Goal: Task Accomplishment & Management: Manage account settings

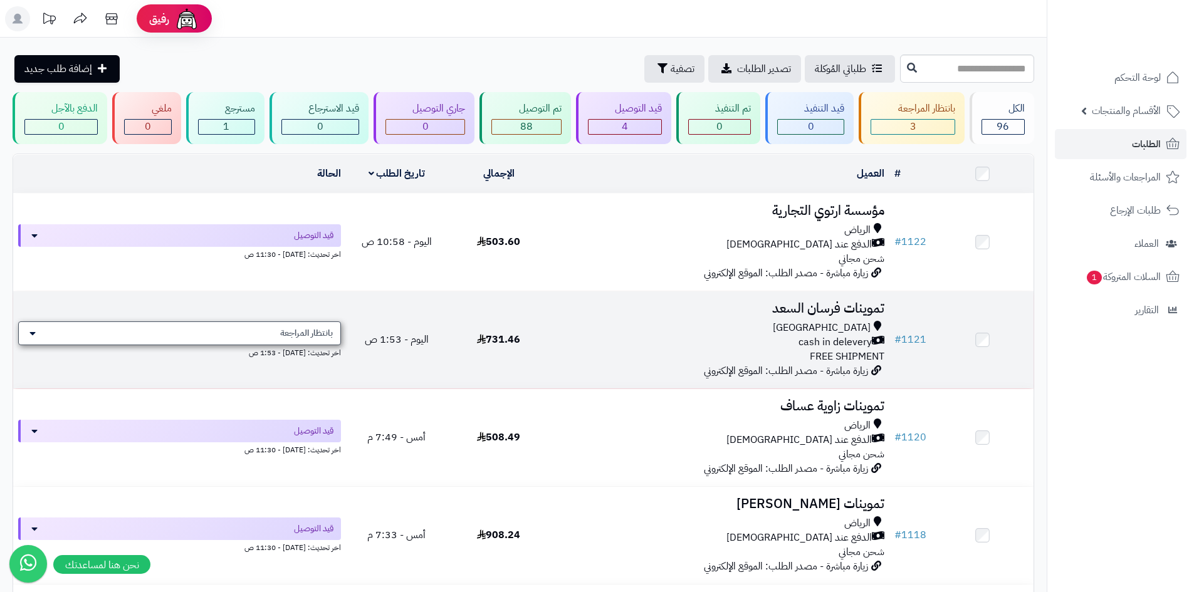
click at [104, 329] on div "بانتظار المراجعة" at bounding box center [179, 333] width 323 height 24
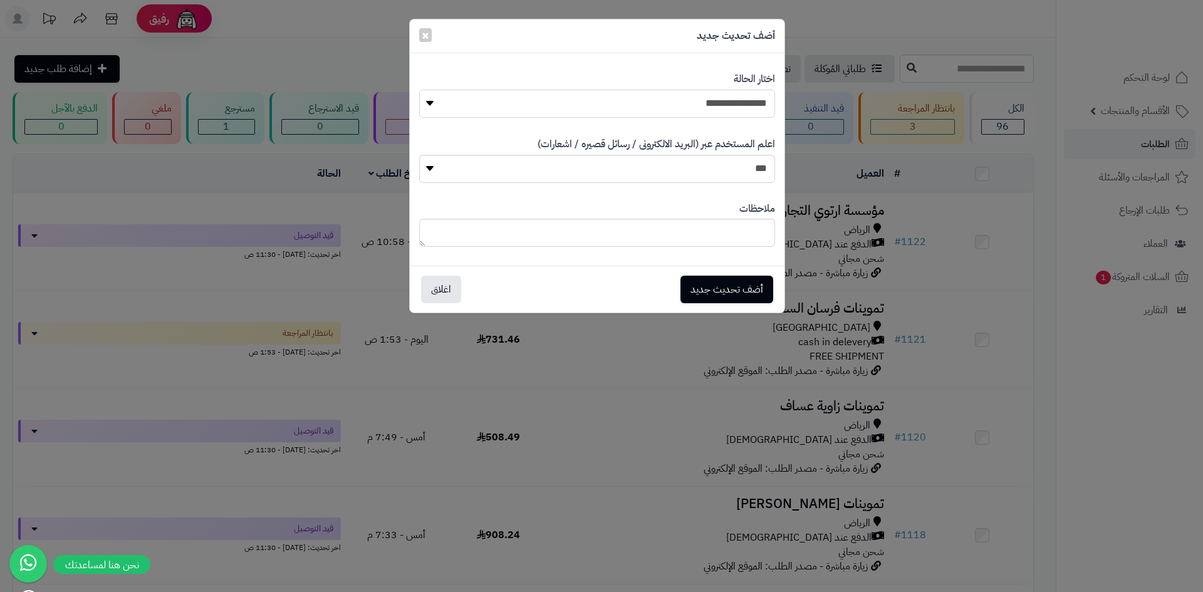
click at [707, 103] on select "**********" at bounding box center [597, 104] width 356 height 28
select select "*"
click at [419, 90] on select "**********" at bounding box center [597, 104] width 356 height 28
click at [723, 298] on button "أضف تحديث جديد" at bounding box center [727, 289] width 93 height 28
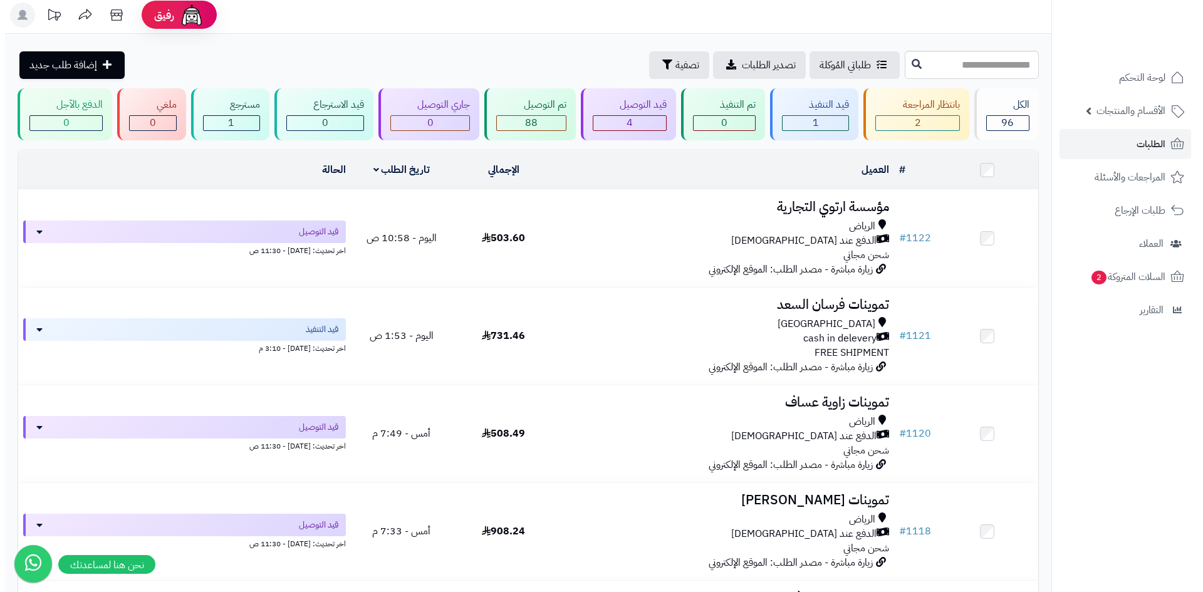
scroll to position [376, 0]
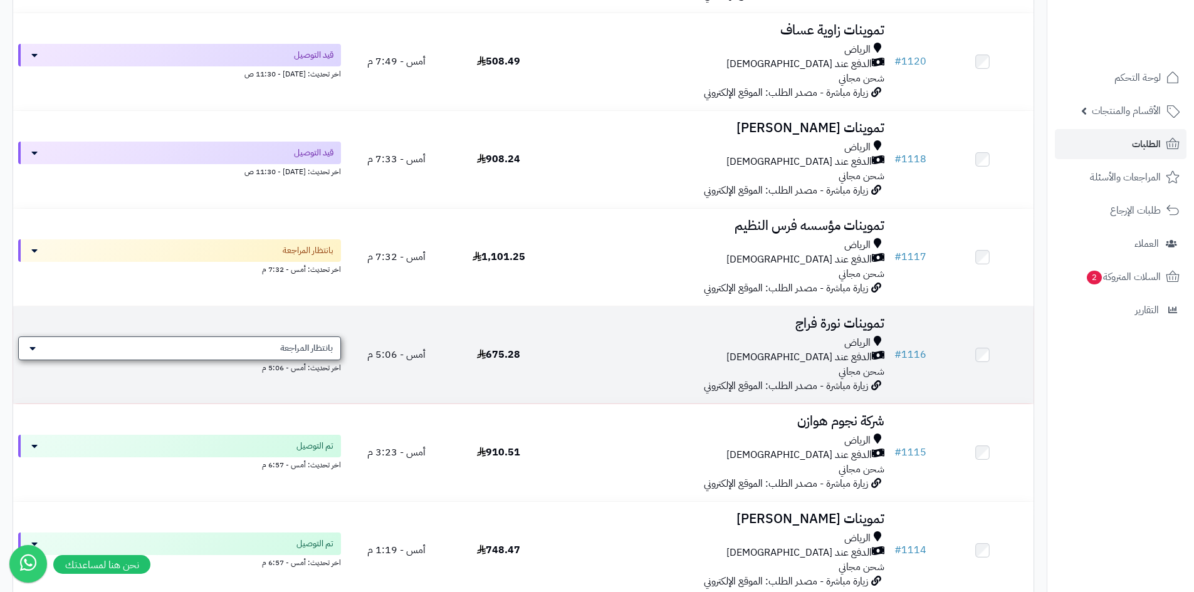
click at [295, 353] on div "بانتظار المراجعة" at bounding box center [179, 349] width 323 height 24
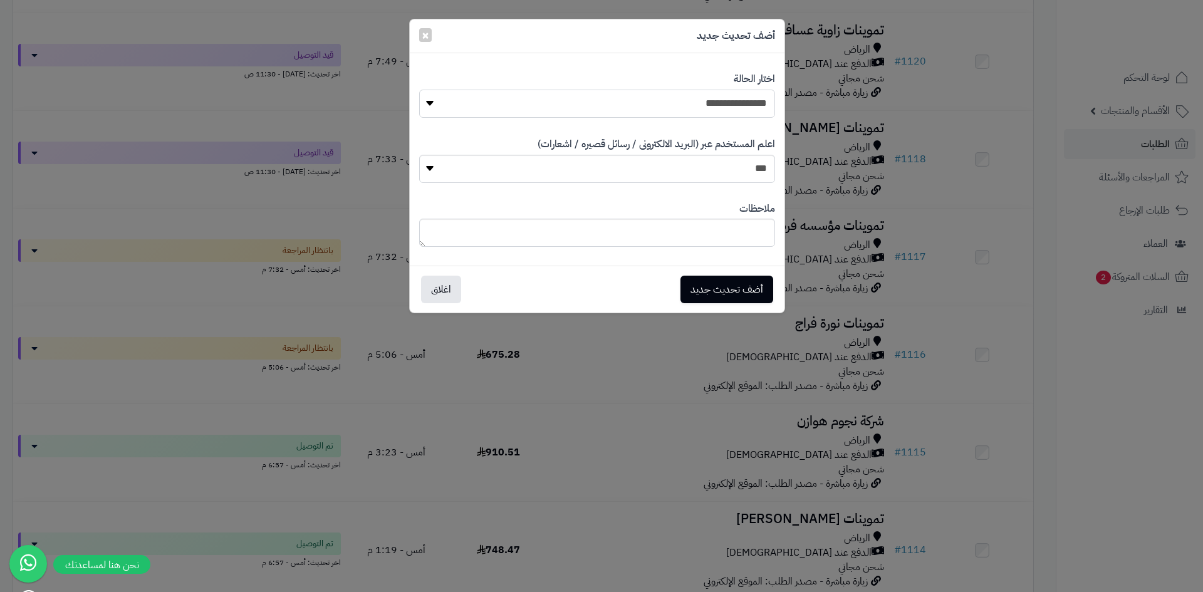
click at [715, 108] on select "**********" at bounding box center [597, 104] width 356 height 28
select select "*"
click at [419, 90] on select "**********" at bounding box center [597, 104] width 356 height 28
click at [730, 286] on button "أضف تحديث جديد" at bounding box center [727, 289] width 93 height 28
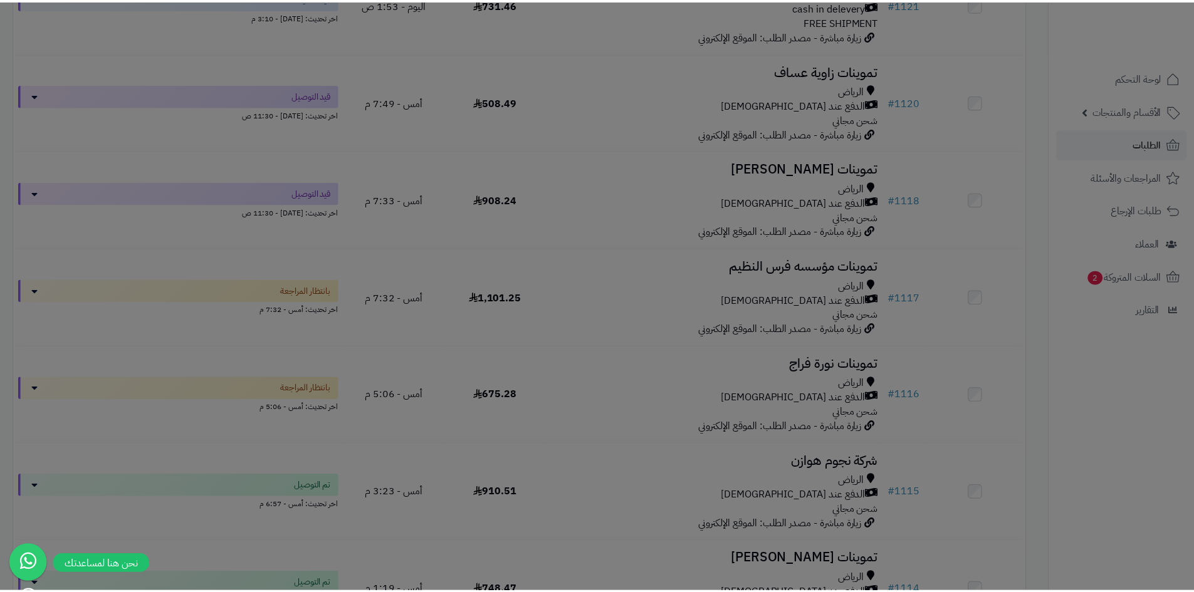
scroll to position [416, 0]
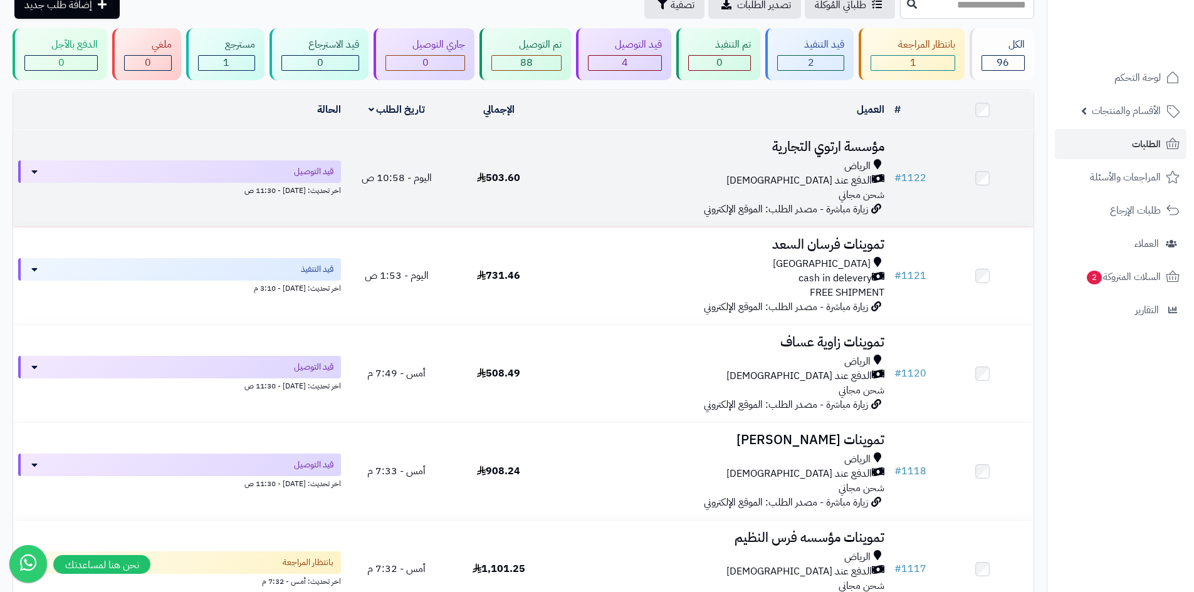
scroll to position [63, 0]
click at [606, 194] on div "[PERSON_NAME] عند الاستلام شحن مجاني" at bounding box center [720, 181] width 330 height 43
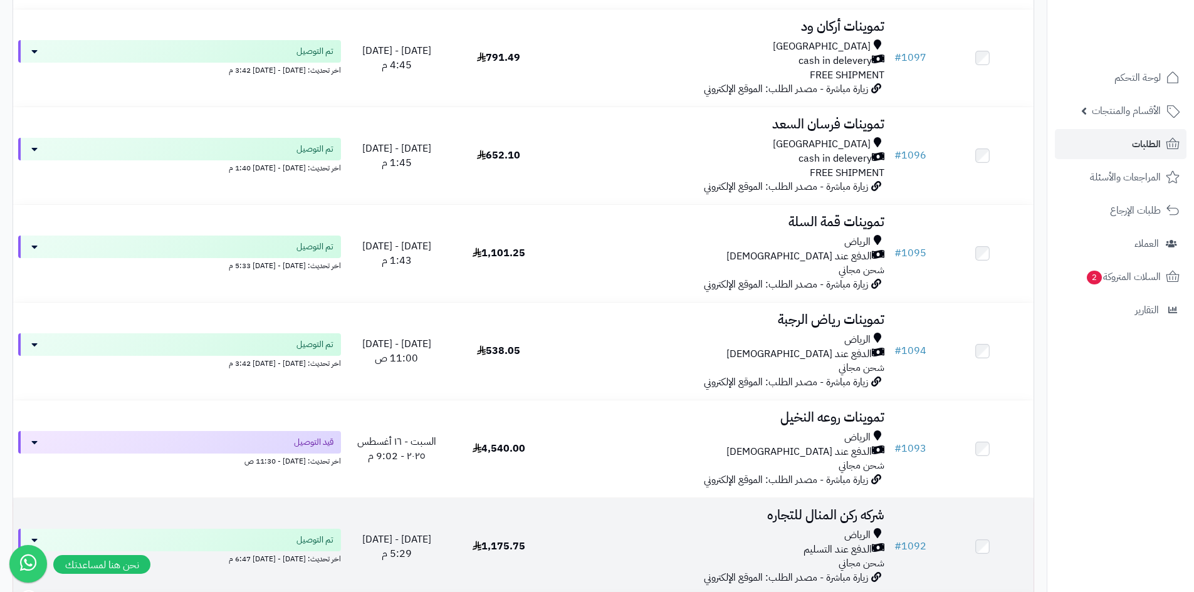
scroll to position [2256, 0]
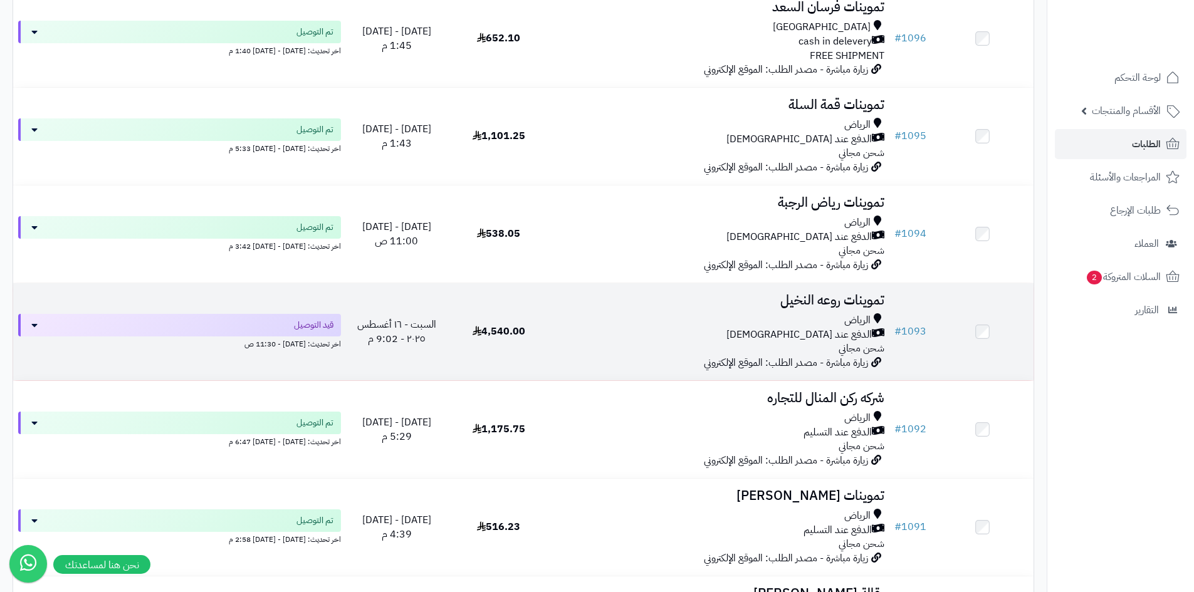
click at [610, 345] on div "[PERSON_NAME] عند الاستلام شحن مجاني" at bounding box center [720, 334] width 330 height 43
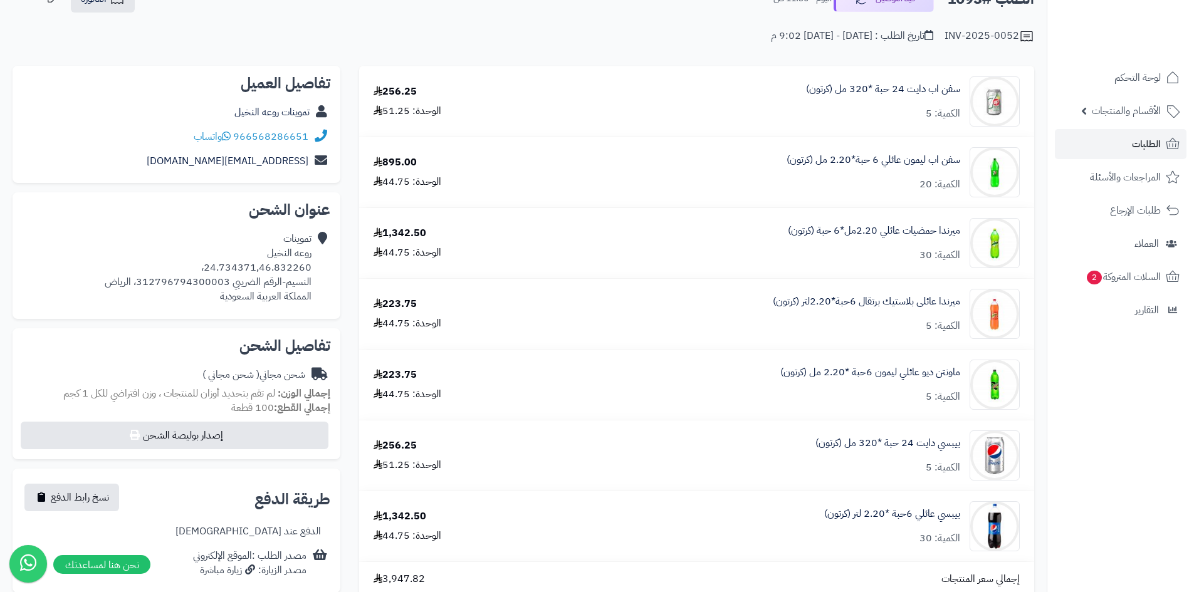
scroll to position [63, 0]
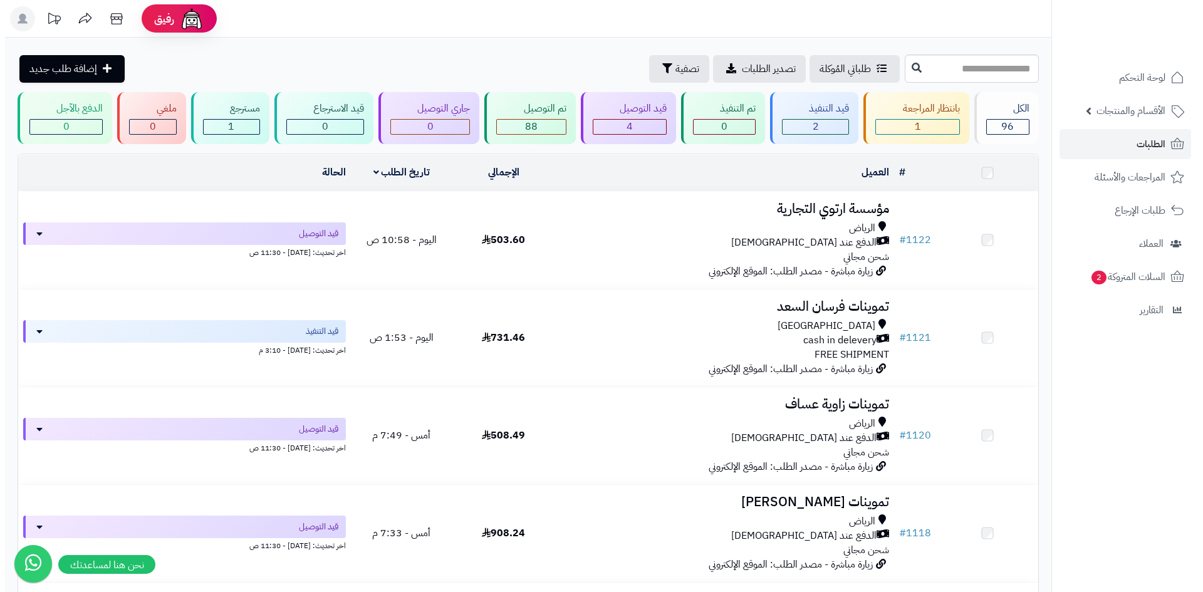
scroll to position [2256, 0]
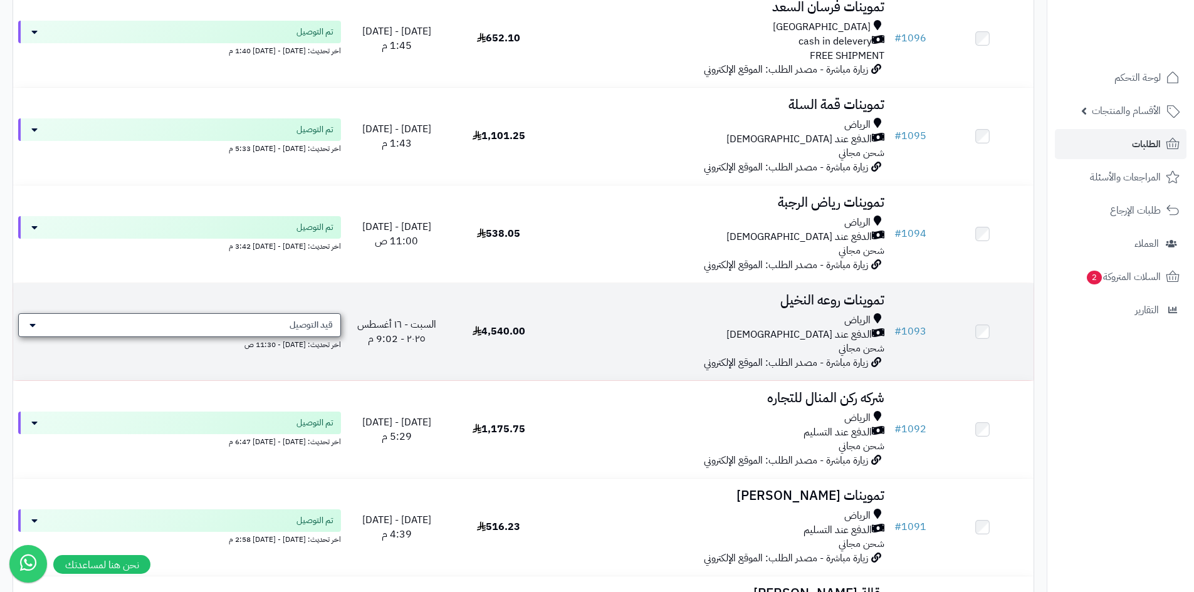
click at [256, 332] on div "قيد التوصيل" at bounding box center [179, 325] width 323 height 24
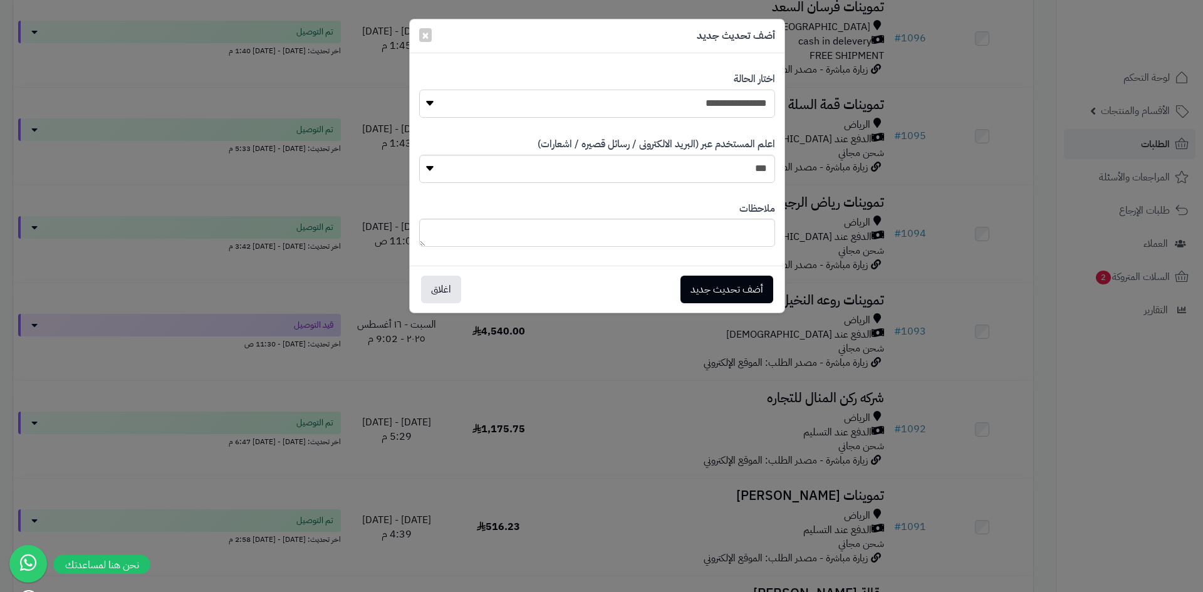
drag, startPoint x: 644, startPoint y: 108, endPoint x: 651, endPoint y: 117, distance: 10.7
click at [644, 108] on select "**********" at bounding box center [597, 104] width 356 height 28
select select "**"
click at [419, 90] on select "**********" at bounding box center [597, 104] width 356 height 28
click at [738, 285] on button "أضف تحديث جديد" at bounding box center [727, 289] width 93 height 28
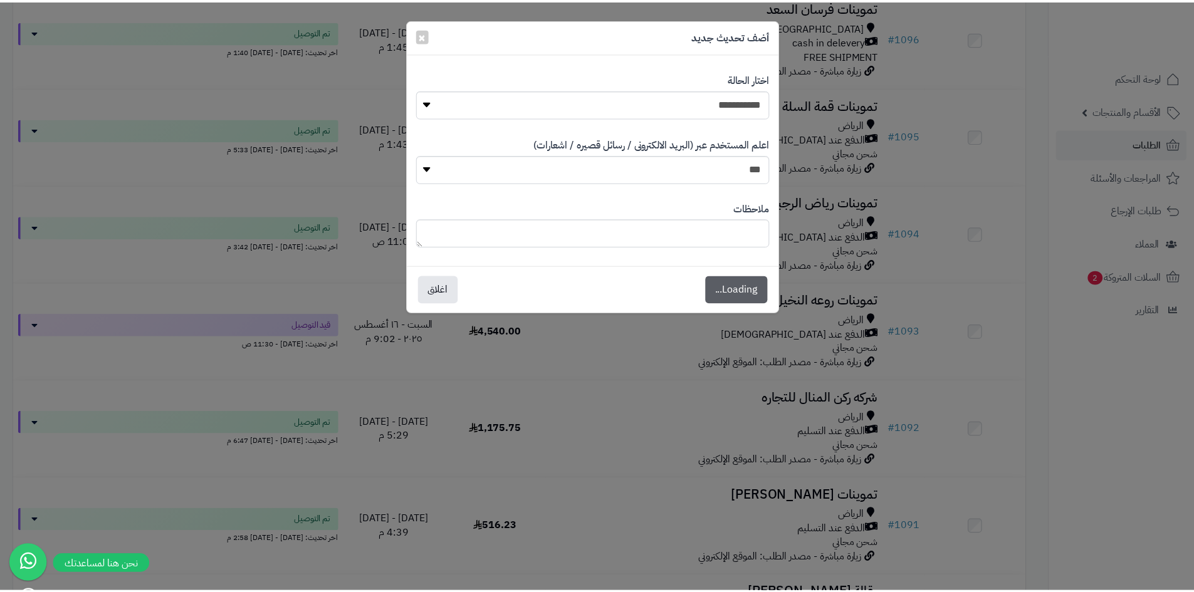
scroll to position [2297, 0]
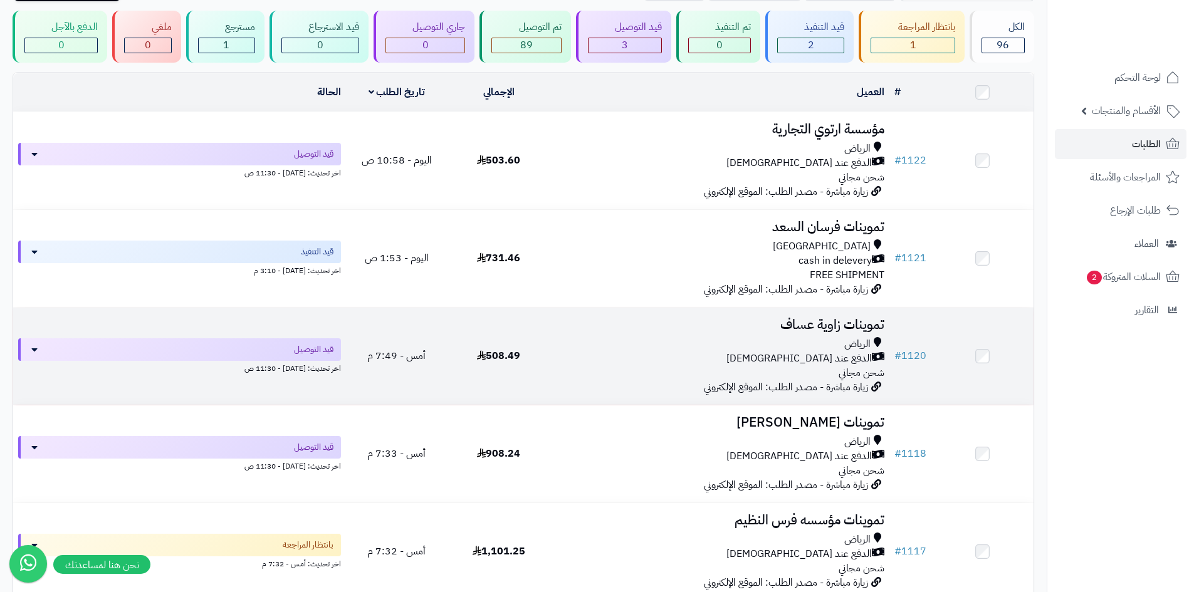
scroll to position [63, 0]
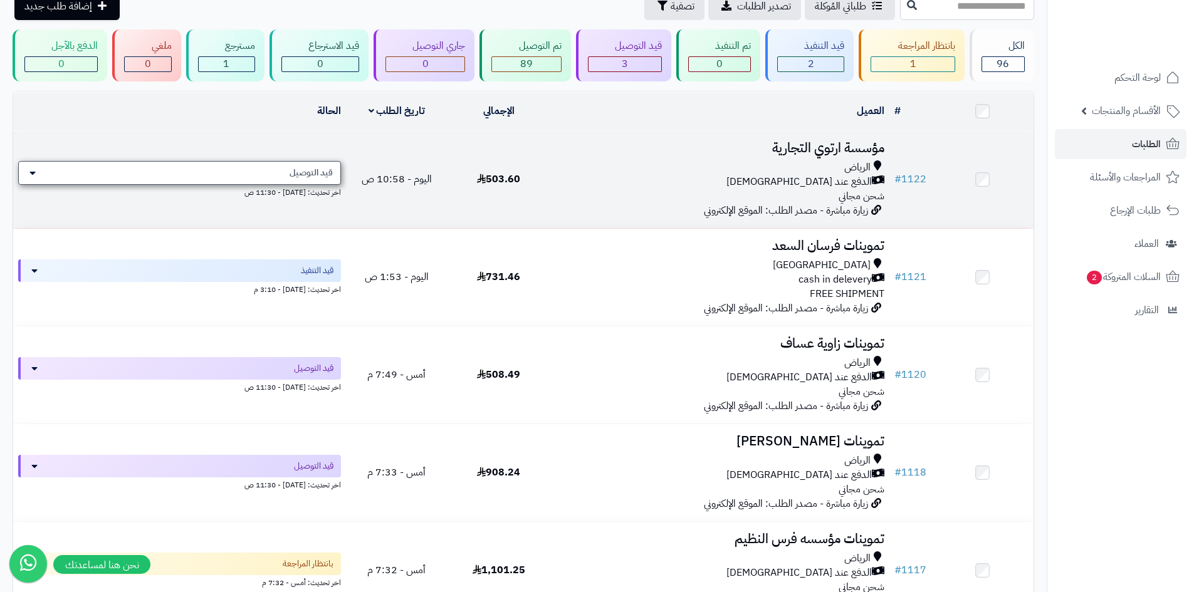
click at [194, 180] on div "قيد التوصيل" at bounding box center [179, 173] width 323 height 24
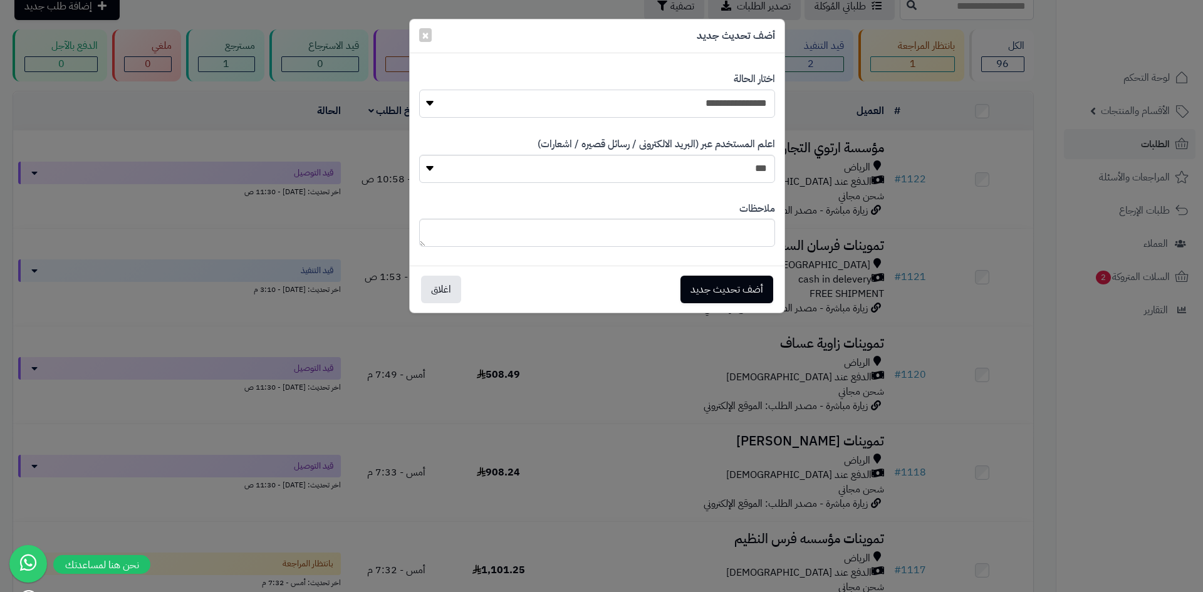
click at [699, 104] on select "**********" at bounding box center [597, 104] width 356 height 28
select select "**"
click at [419, 90] on select "**********" at bounding box center [597, 104] width 356 height 28
click at [743, 283] on button "أضف تحديث جديد" at bounding box center [727, 289] width 93 height 28
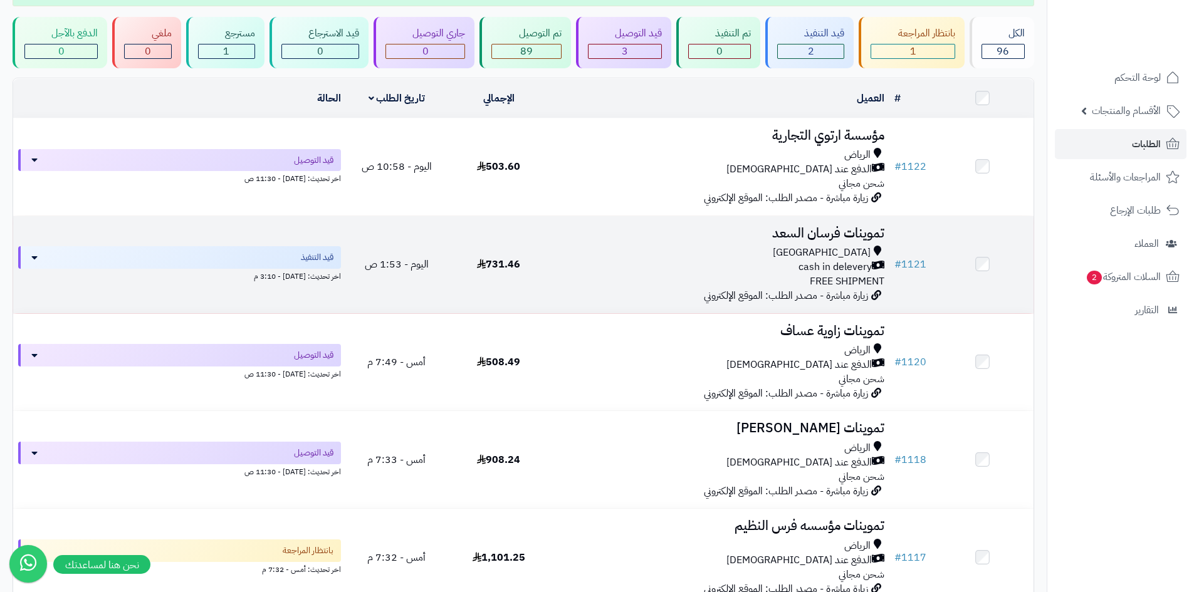
scroll to position [217, 0]
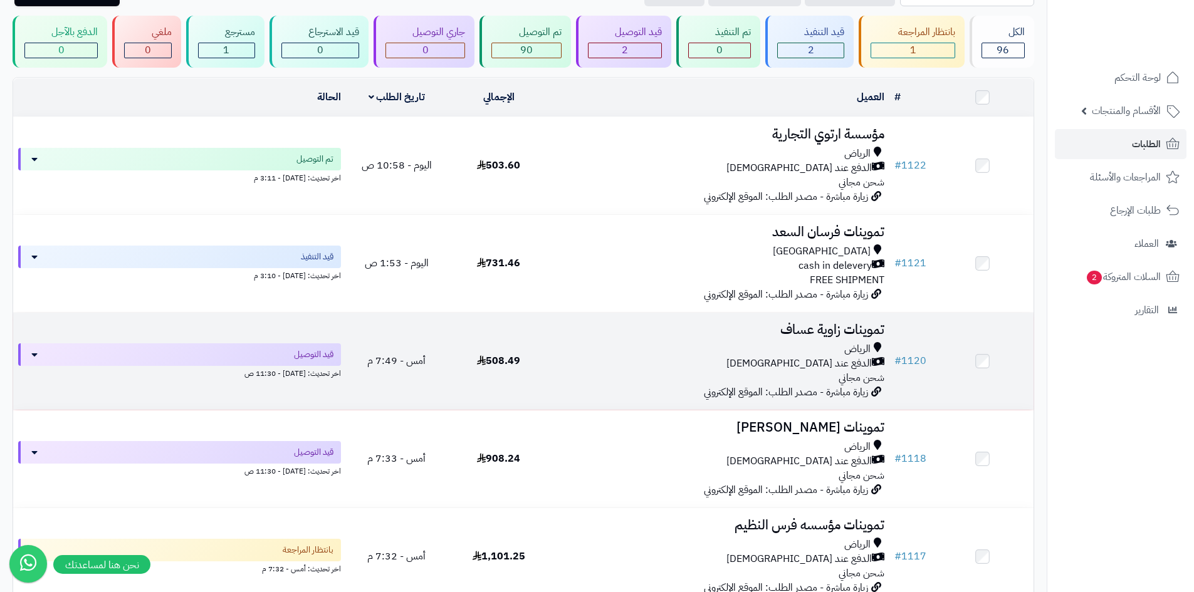
scroll to position [139, 0]
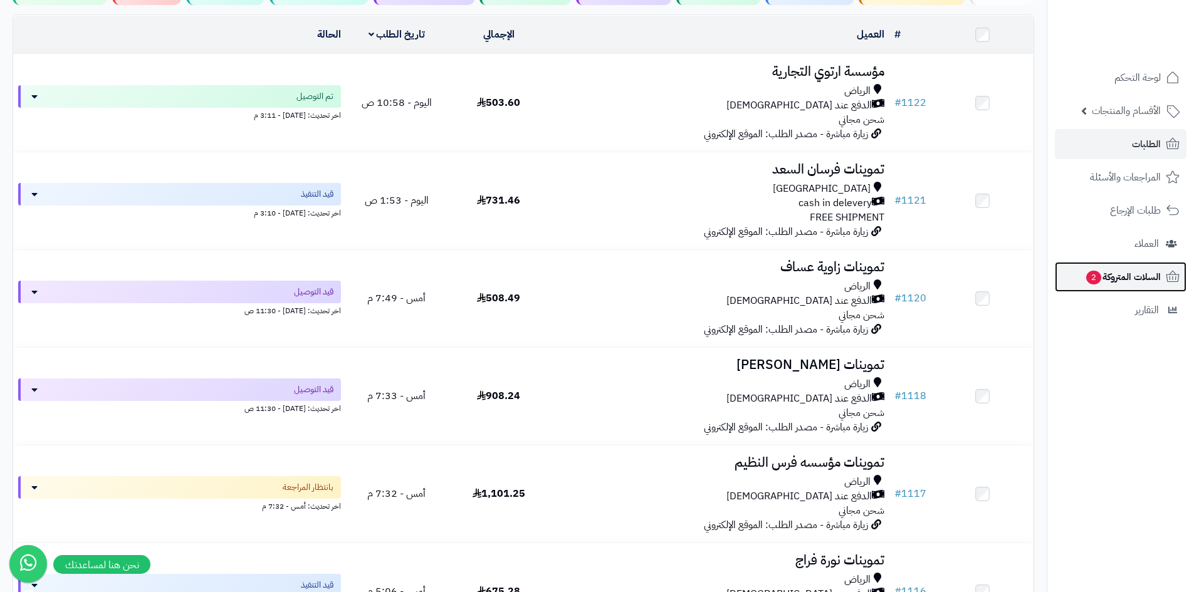
click at [1100, 279] on span "السلات المتروكة 2" at bounding box center [1123, 277] width 76 height 18
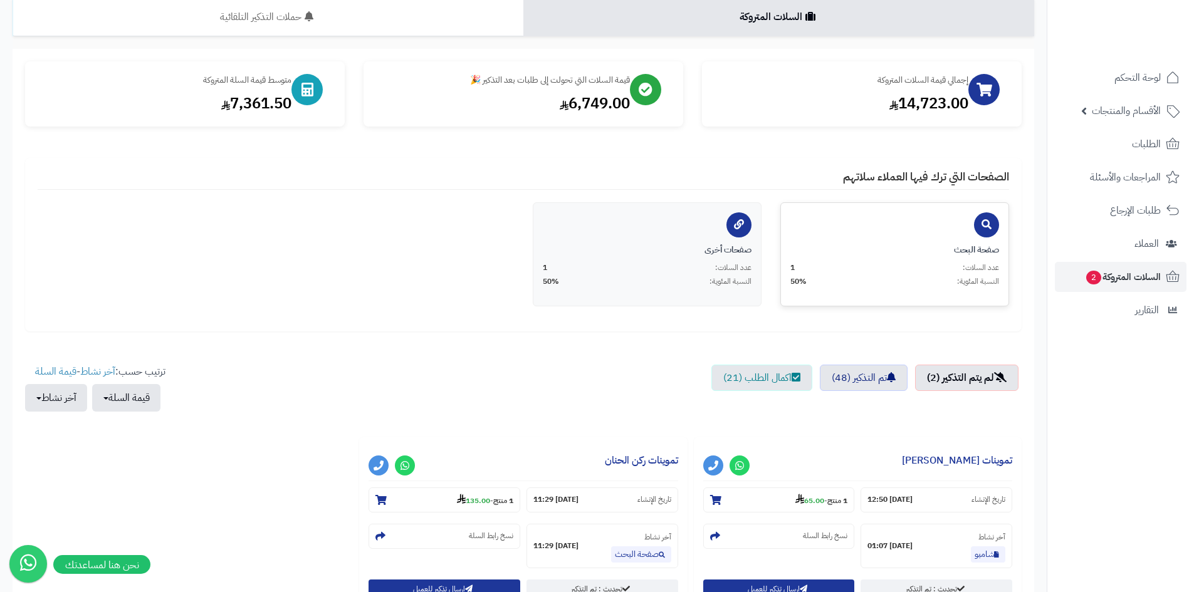
scroll to position [249, 0]
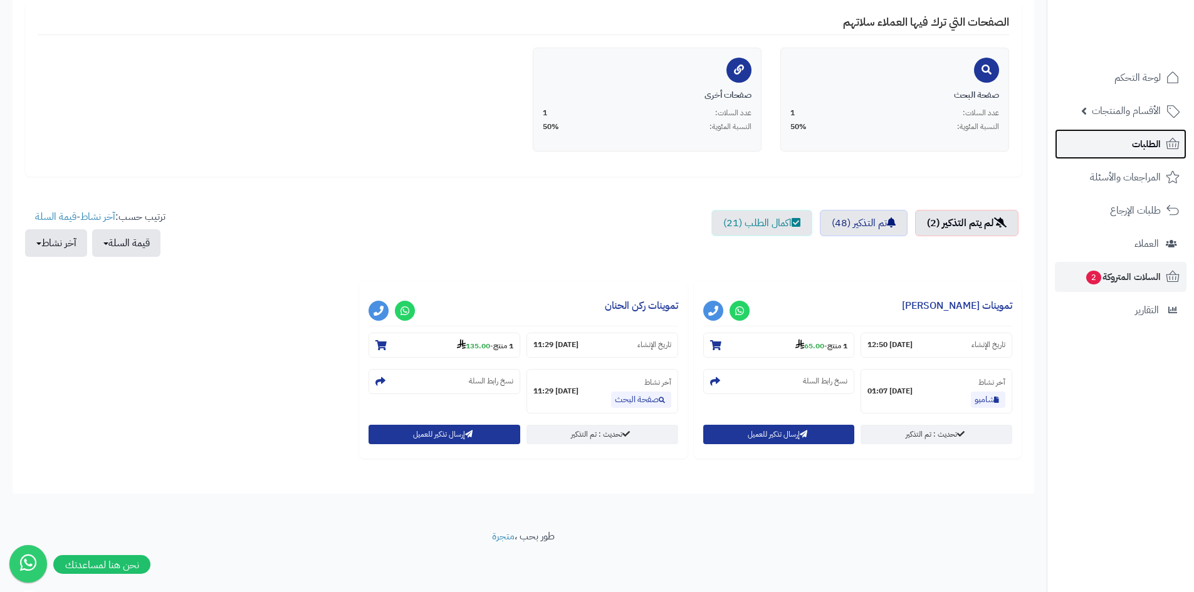
drag, startPoint x: 813, startPoint y: 378, endPoint x: 1130, endPoint y: 147, distance: 392.1
click at [1130, 147] on link "الطلبات" at bounding box center [1121, 144] width 132 height 30
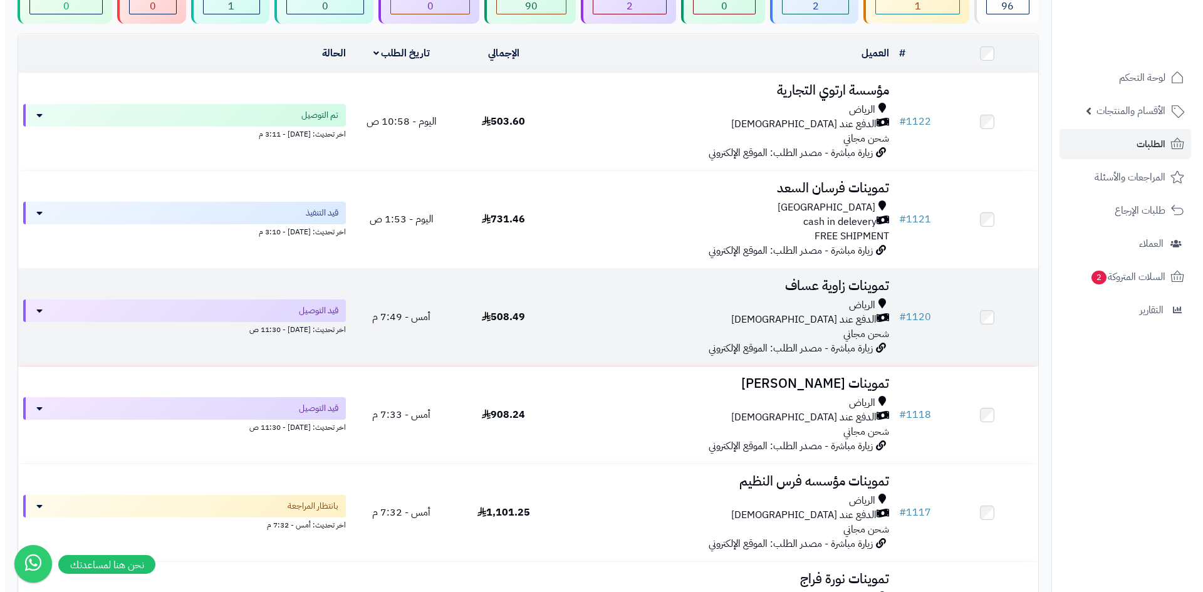
scroll to position [125, 0]
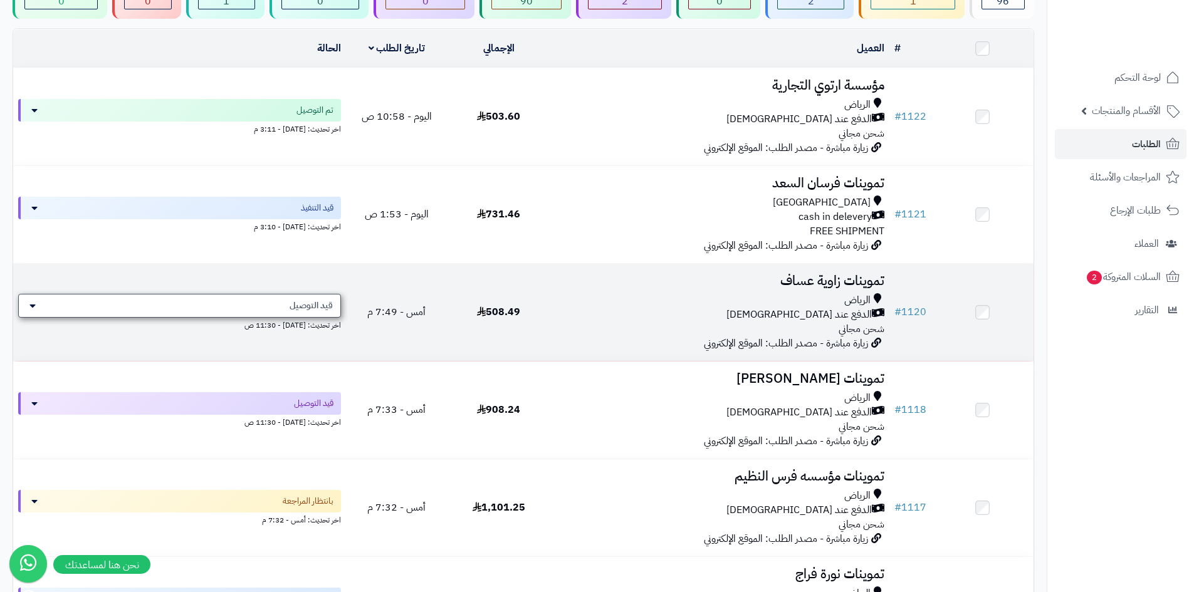
click at [149, 308] on div "قيد التوصيل" at bounding box center [179, 306] width 323 height 24
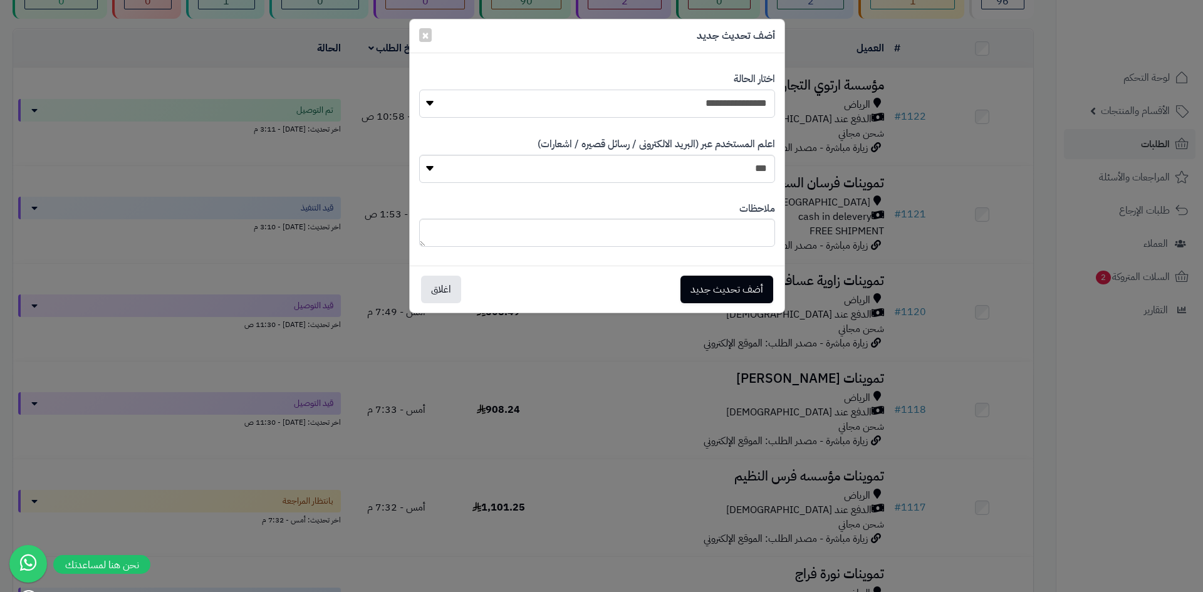
click at [714, 109] on select "**********" at bounding box center [597, 104] width 356 height 28
select select "**"
click at [419, 90] on select "**********" at bounding box center [597, 104] width 356 height 28
click at [727, 294] on button "أضف تحديث جديد" at bounding box center [727, 289] width 93 height 28
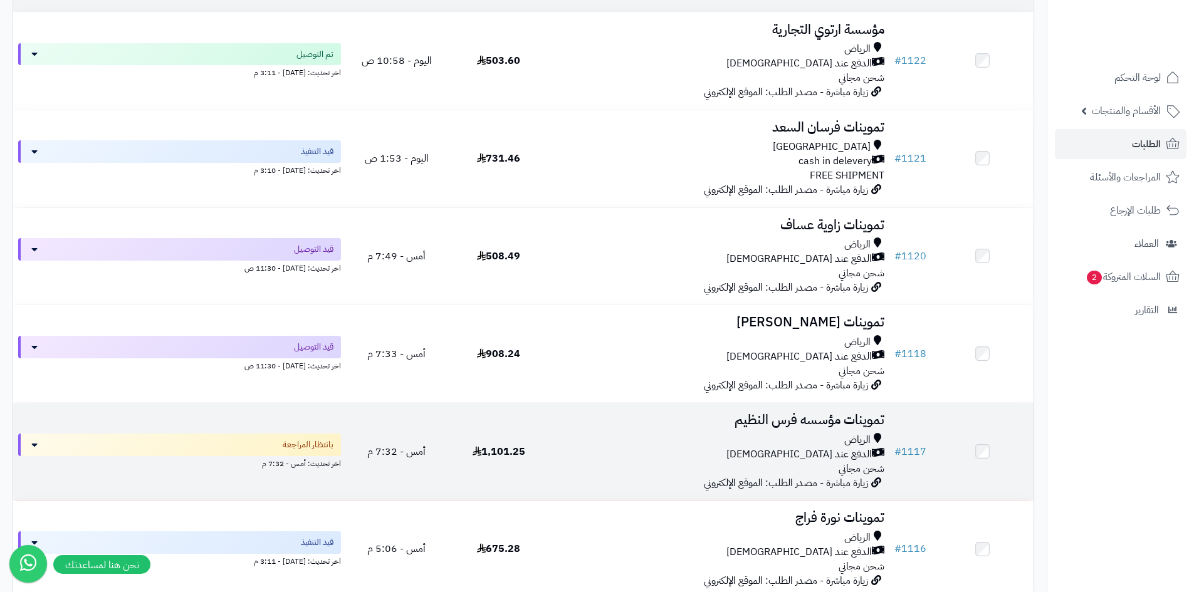
scroll to position [353, 0]
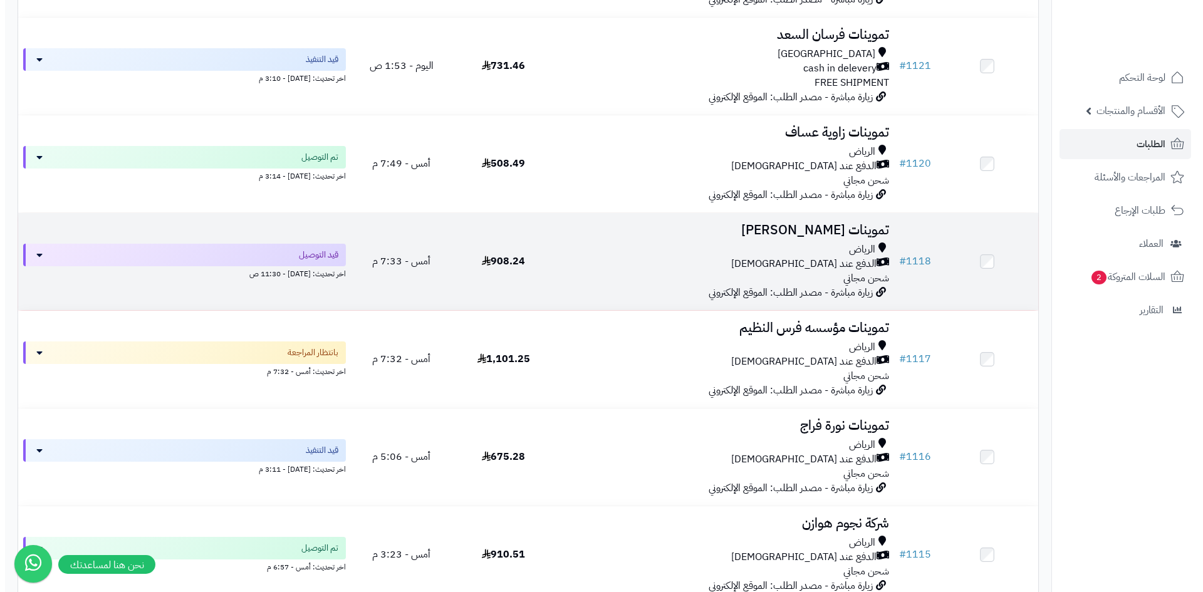
scroll to position [251, 0]
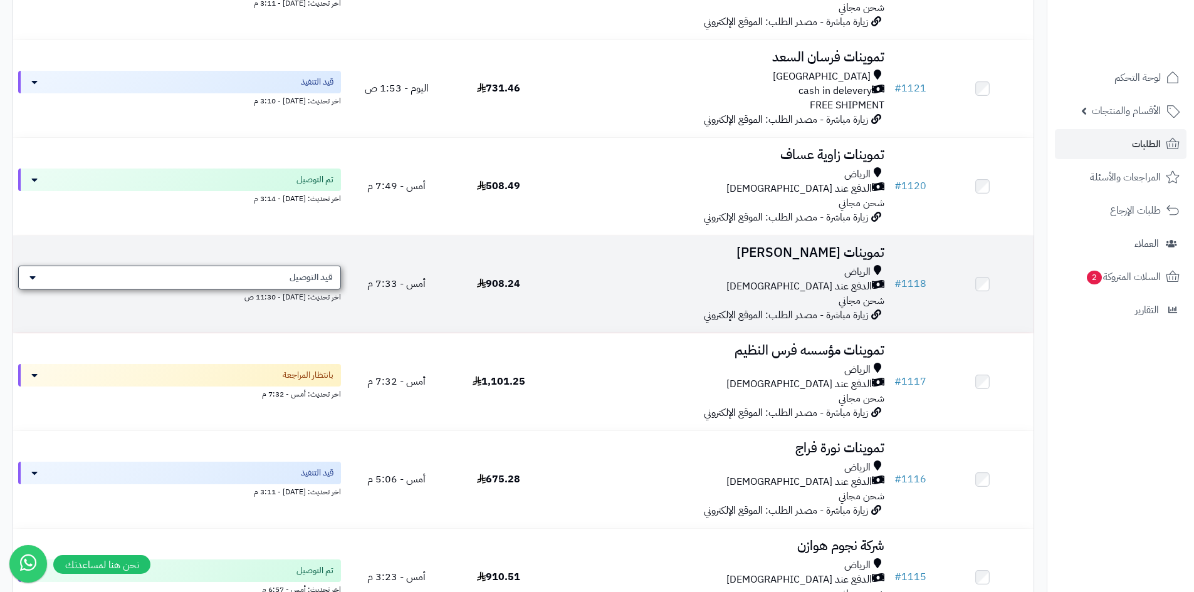
click at [305, 268] on div "قيد التوصيل" at bounding box center [179, 278] width 323 height 24
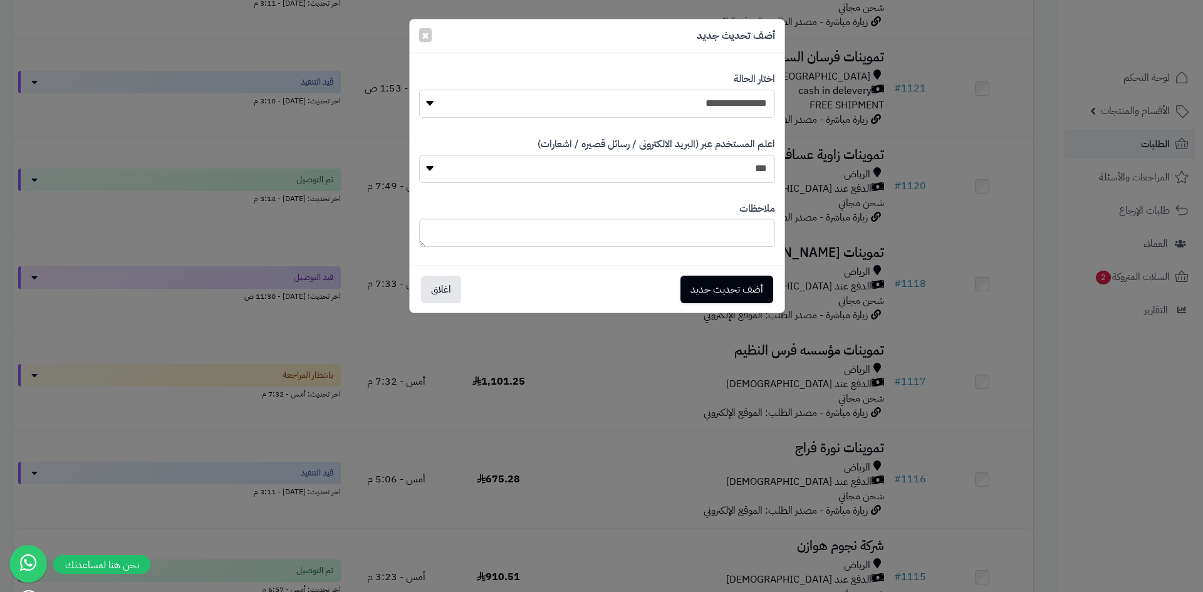
click at [726, 107] on select "**********" at bounding box center [597, 104] width 356 height 28
select select "**"
click at [419, 90] on select "**********" at bounding box center [597, 104] width 356 height 28
click at [736, 282] on button "أضف تحديث جديد" at bounding box center [727, 289] width 93 height 28
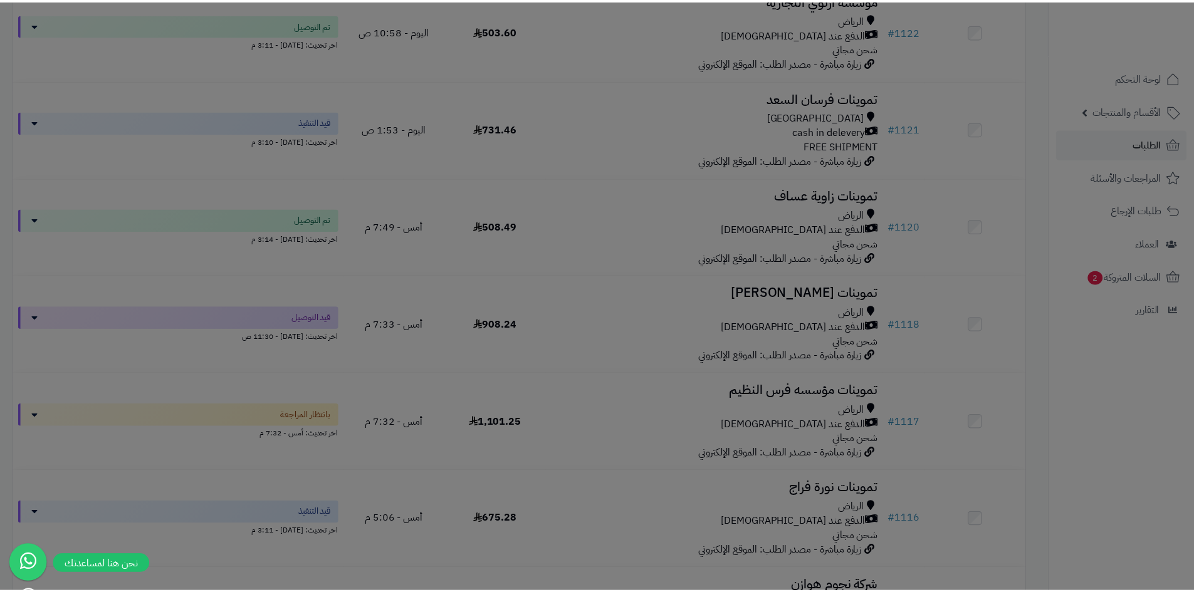
scroll to position [291, 0]
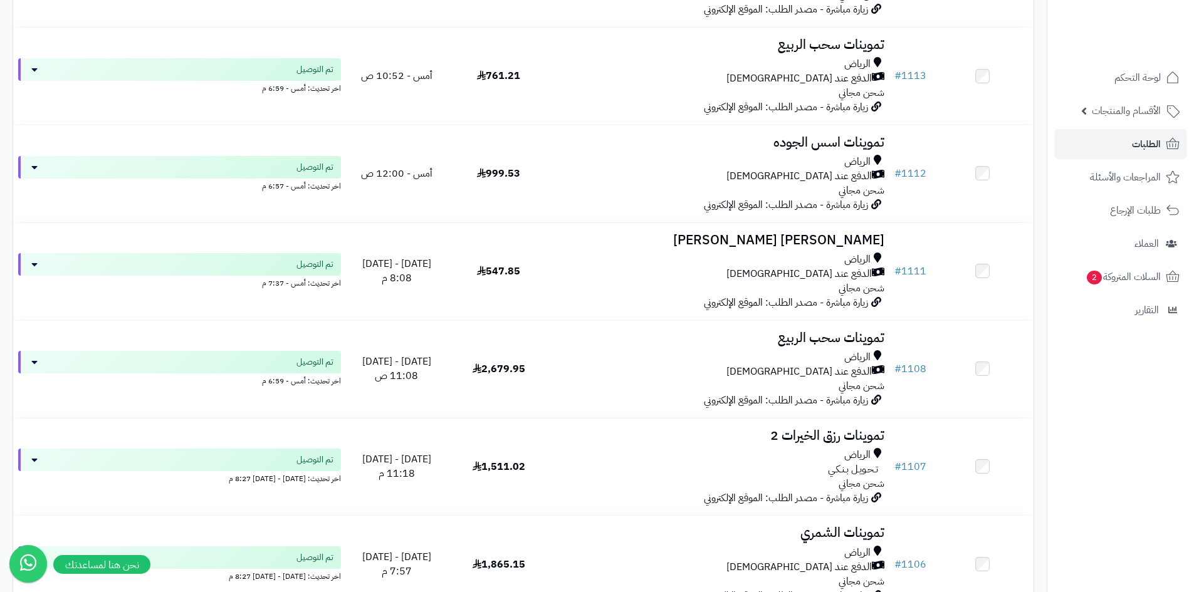
scroll to position [877, 0]
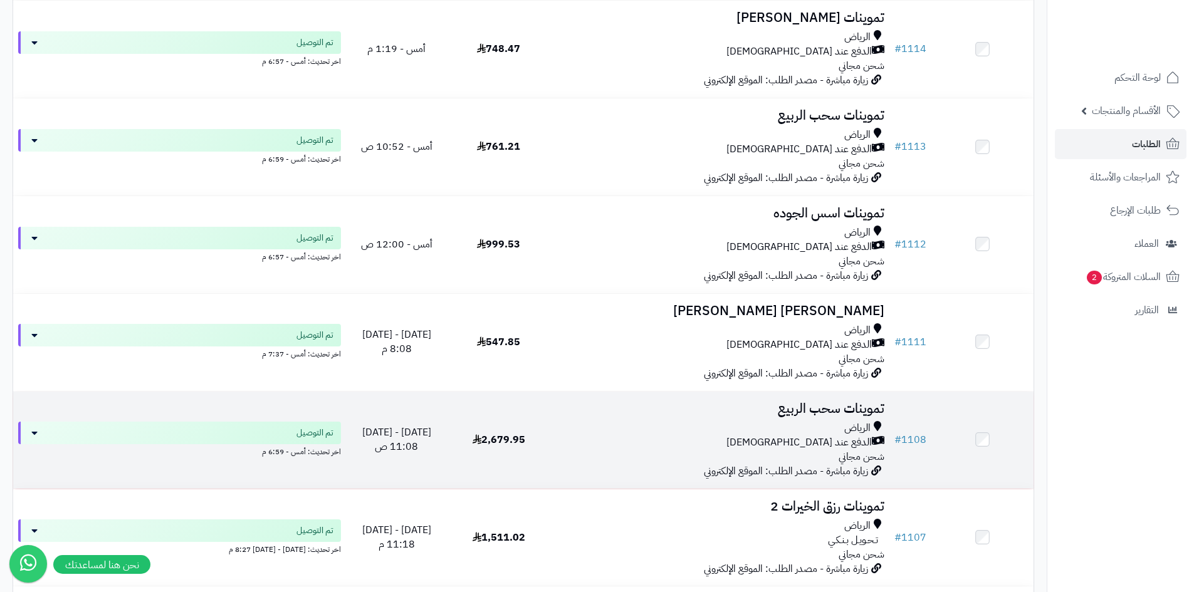
click at [570, 439] on div "الدفع عند [DEMOGRAPHIC_DATA]" at bounding box center [720, 443] width 330 height 14
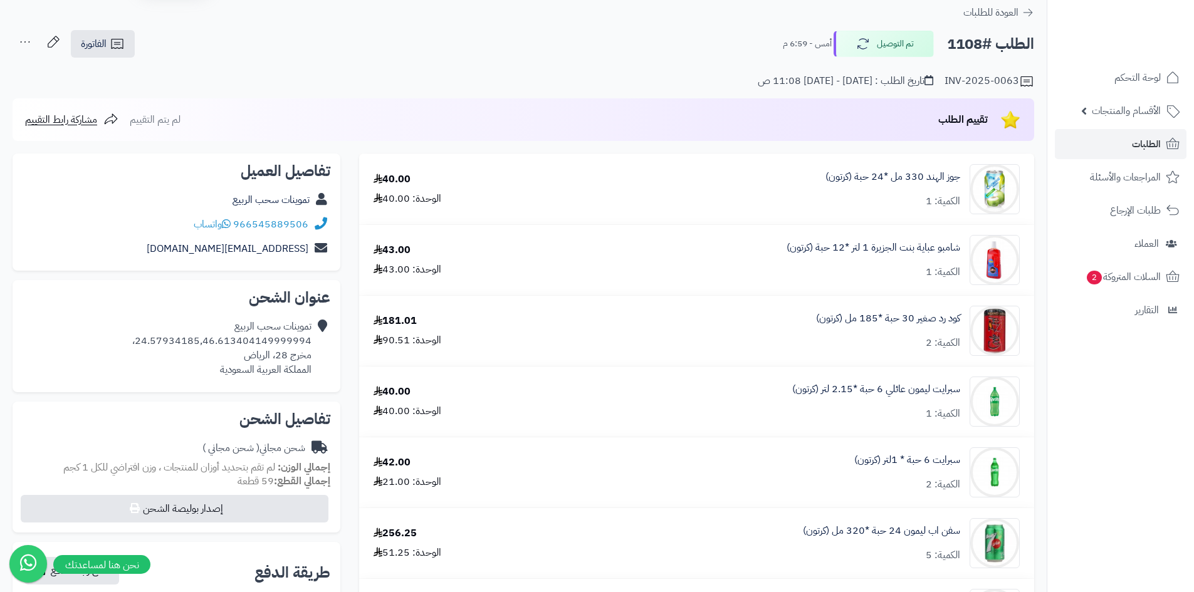
scroll to position [63, 0]
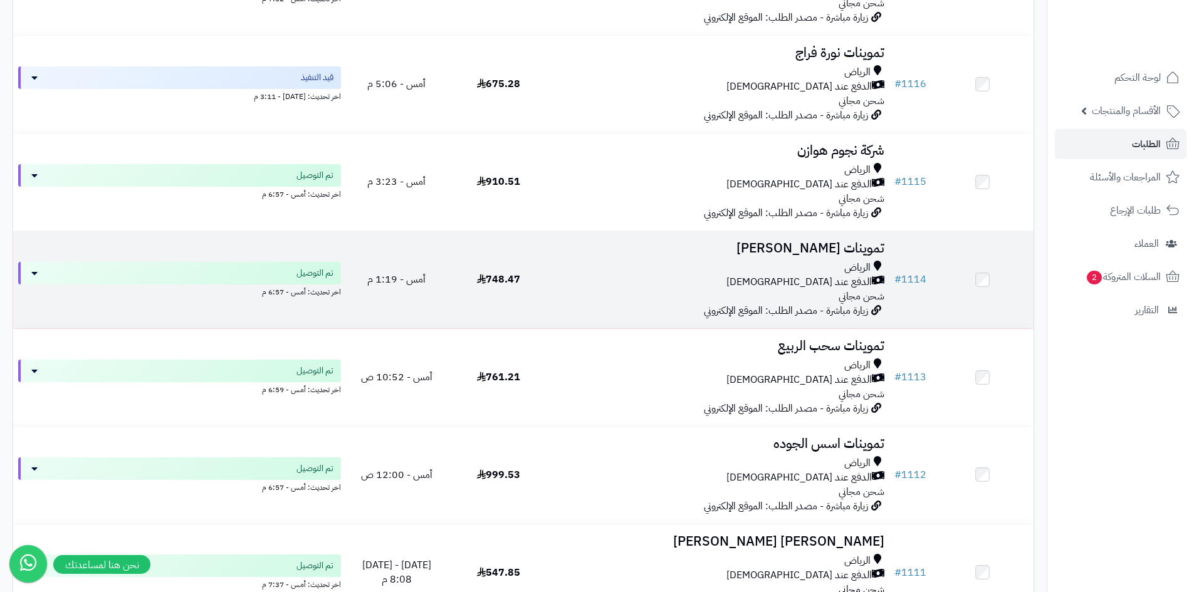
scroll to position [689, 0]
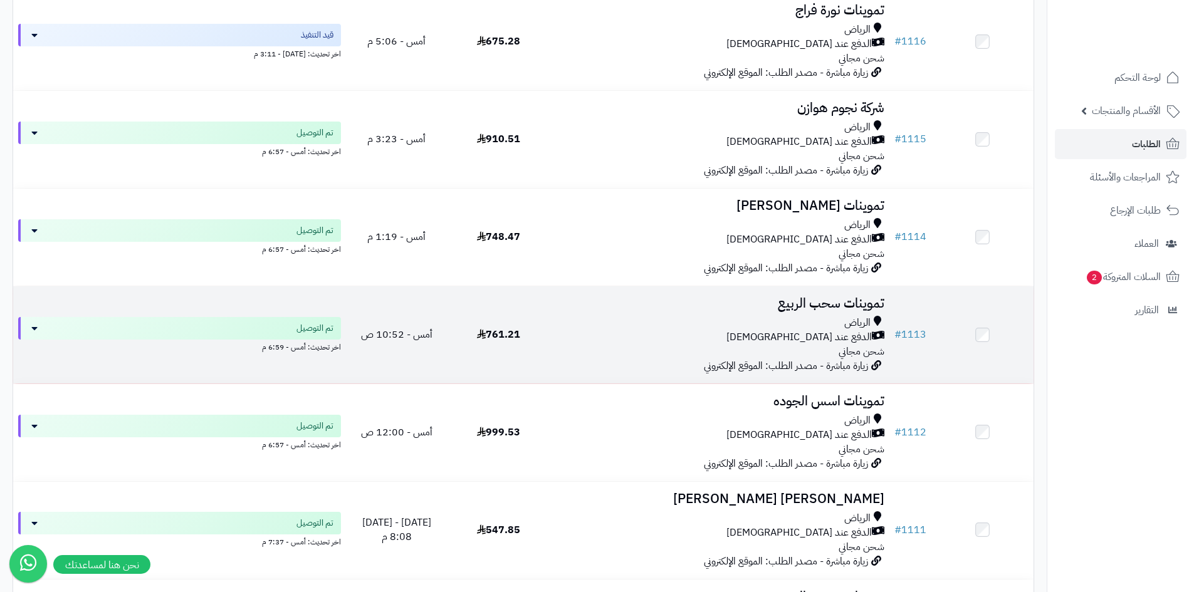
click at [791, 322] on div "الرياض" at bounding box center [720, 323] width 330 height 14
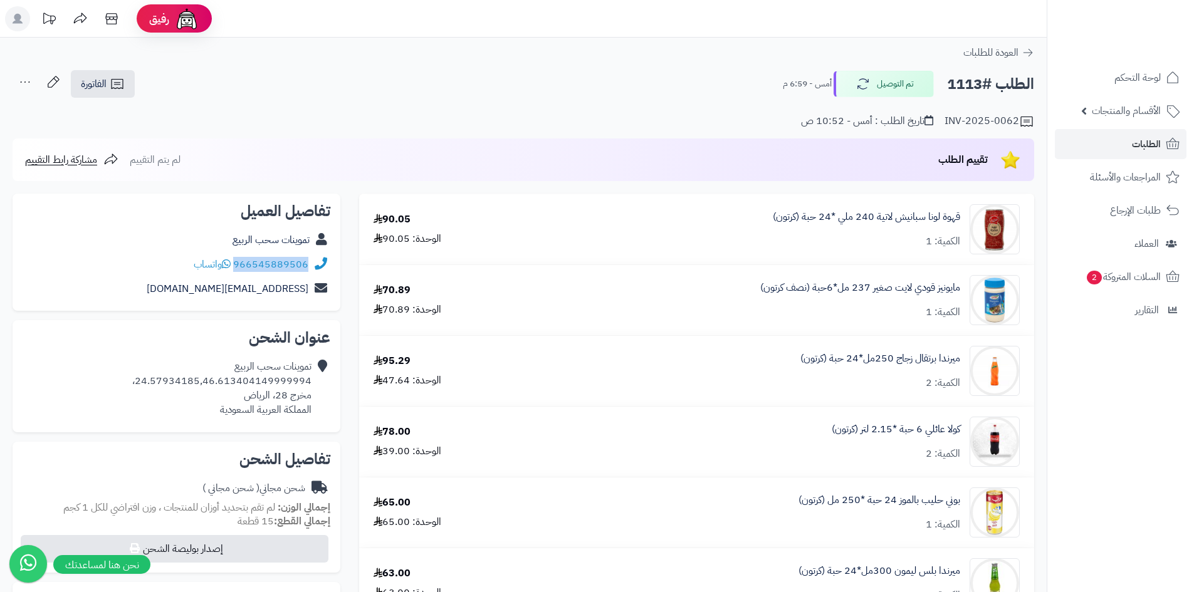
drag, startPoint x: 309, startPoint y: 264, endPoint x: 237, endPoint y: 263, distance: 72.1
click at [237, 263] on div "966545889506 واتساب" at bounding box center [177, 265] width 308 height 24
copy link "966545889506"
drag, startPoint x: 311, startPoint y: 383, endPoint x: 142, endPoint y: 380, distance: 169.9
click at [142, 380] on div "تموينات سحب الربيع 24.57934185,46.613404149999994، مخرج 28، الرياض المملكة العر…" at bounding box center [221, 388] width 179 height 57
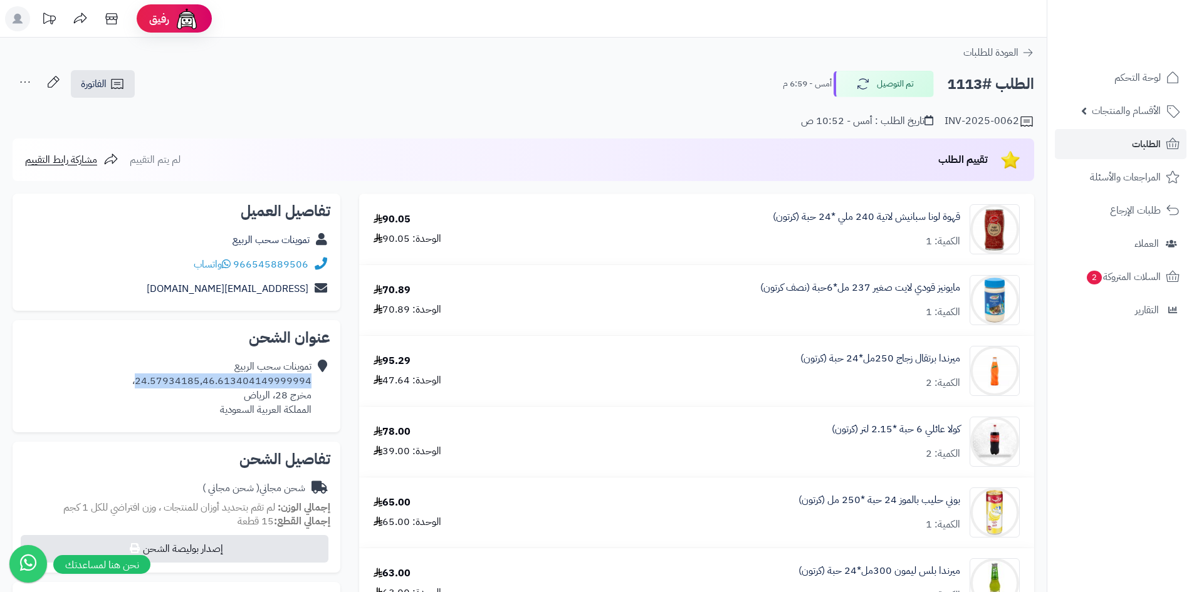
copy div "24.57934185,46.613404149999994"
click at [1129, 144] on link "الطلبات" at bounding box center [1121, 144] width 132 height 30
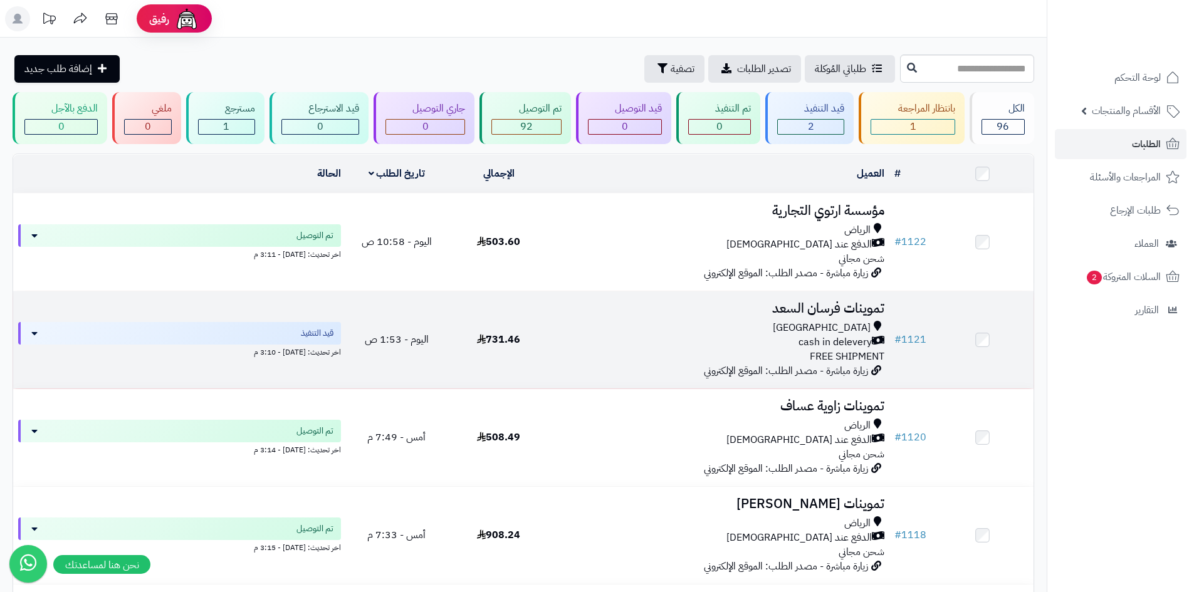
click at [619, 348] on div "Riyadh cash in delevery FREE SHIPMENT" at bounding box center [720, 342] width 330 height 43
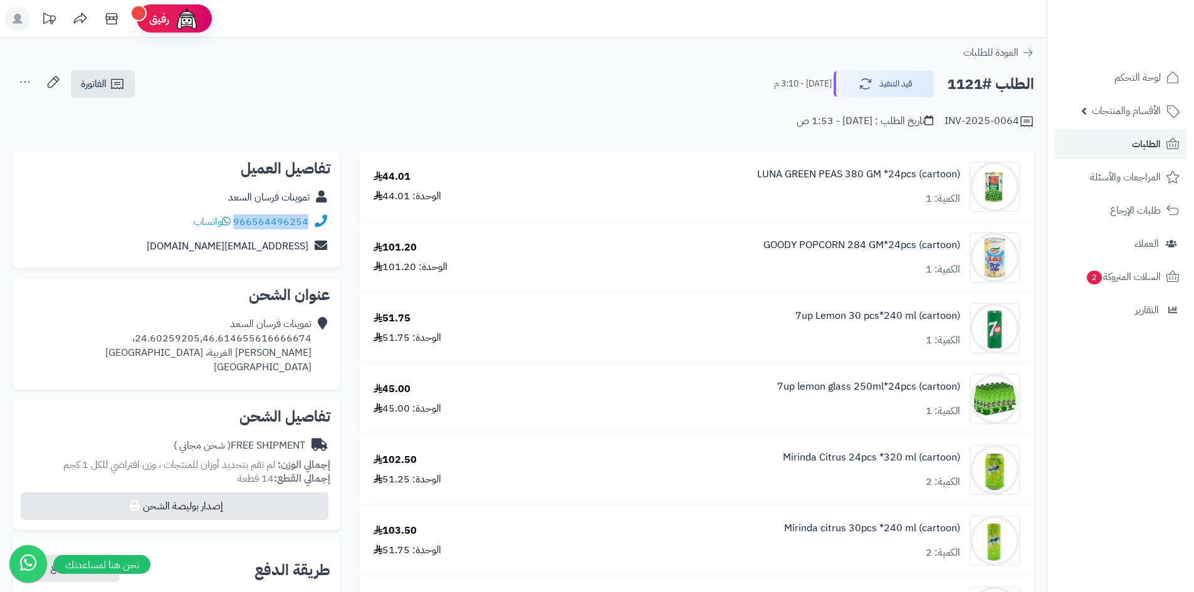
drag, startPoint x: 310, startPoint y: 218, endPoint x: 236, endPoint y: 222, distance: 74.7
click at [236, 222] on div "966564496254 واتساب" at bounding box center [177, 222] width 308 height 24
copy div "966564496254"
drag, startPoint x: 312, startPoint y: 337, endPoint x: 143, endPoint y: 338, distance: 169.2
click at [143, 338] on div "تموينات فرسان السعد 24.60259205,46.614655616666674، العريجاء الغربية، Riyadh Sa…" at bounding box center [177, 345] width 308 height 67
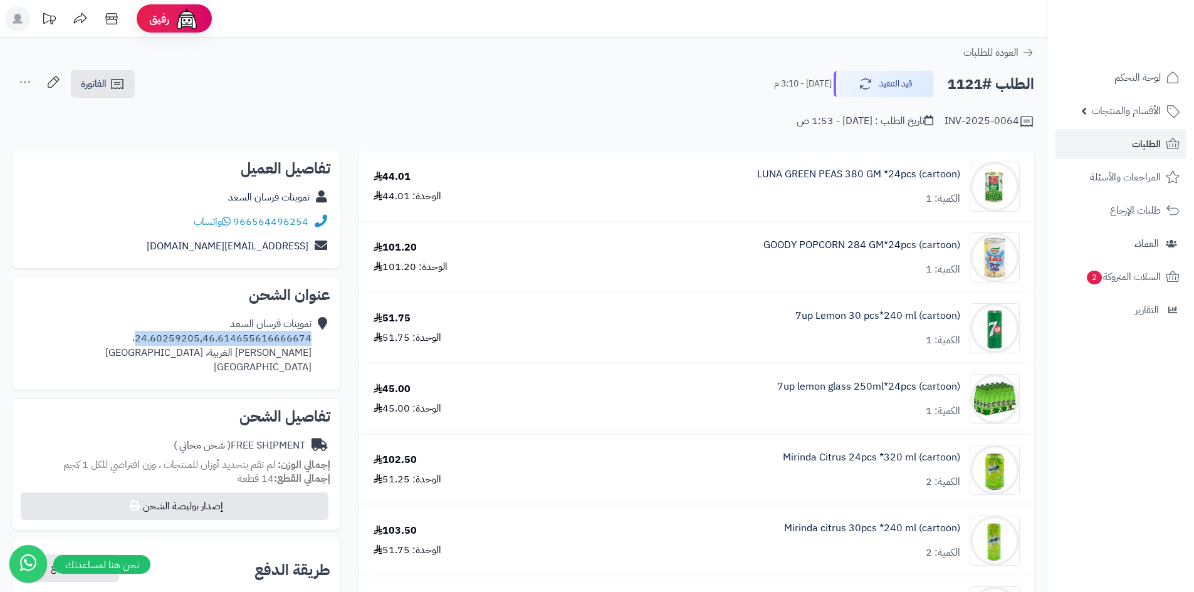
copy div "24.60259205,46.614655616666674"
click at [125, 83] on link "الفاتورة" at bounding box center [103, 84] width 64 height 28
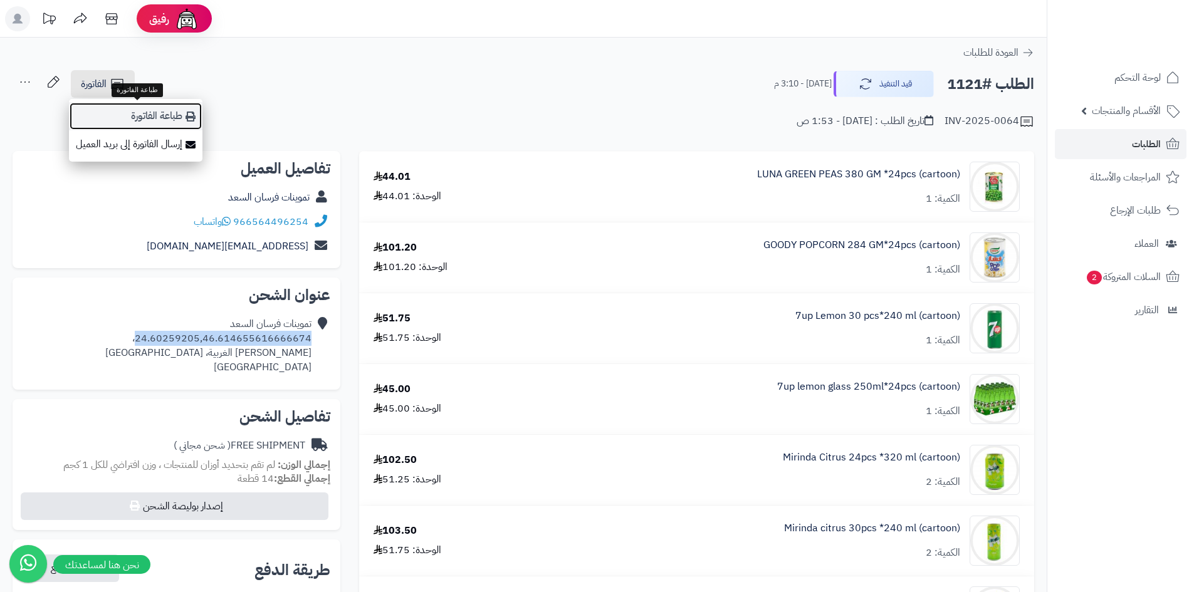
click at [184, 122] on link "طباعة الفاتورة" at bounding box center [135, 116] width 133 height 28
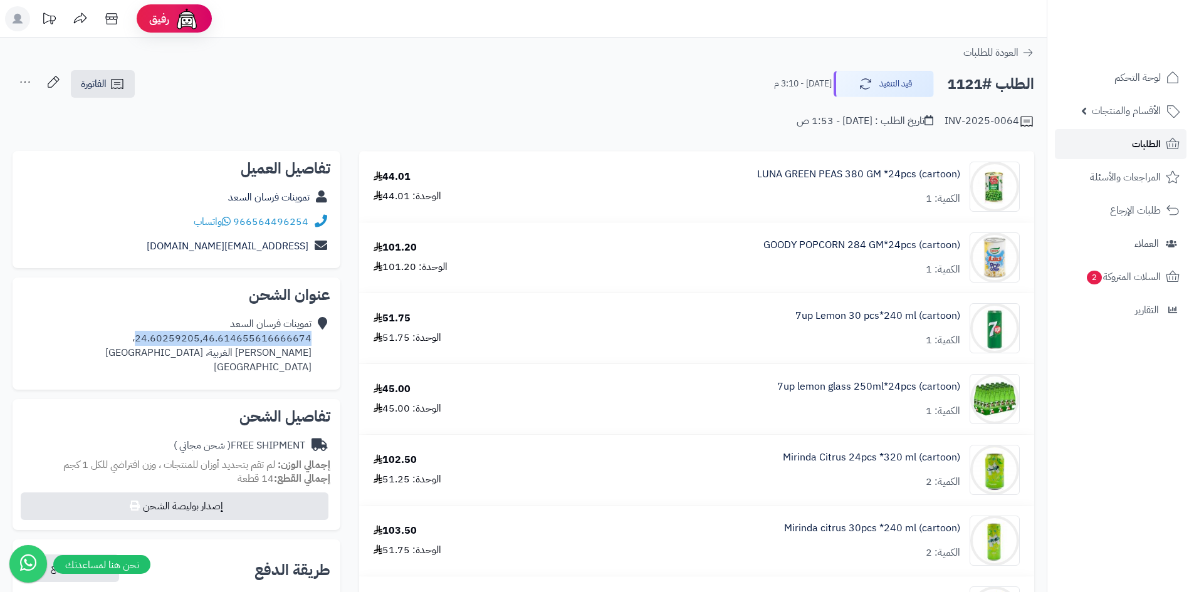
click at [1095, 138] on link "الطلبات" at bounding box center [1121, 144] width 132 height 30
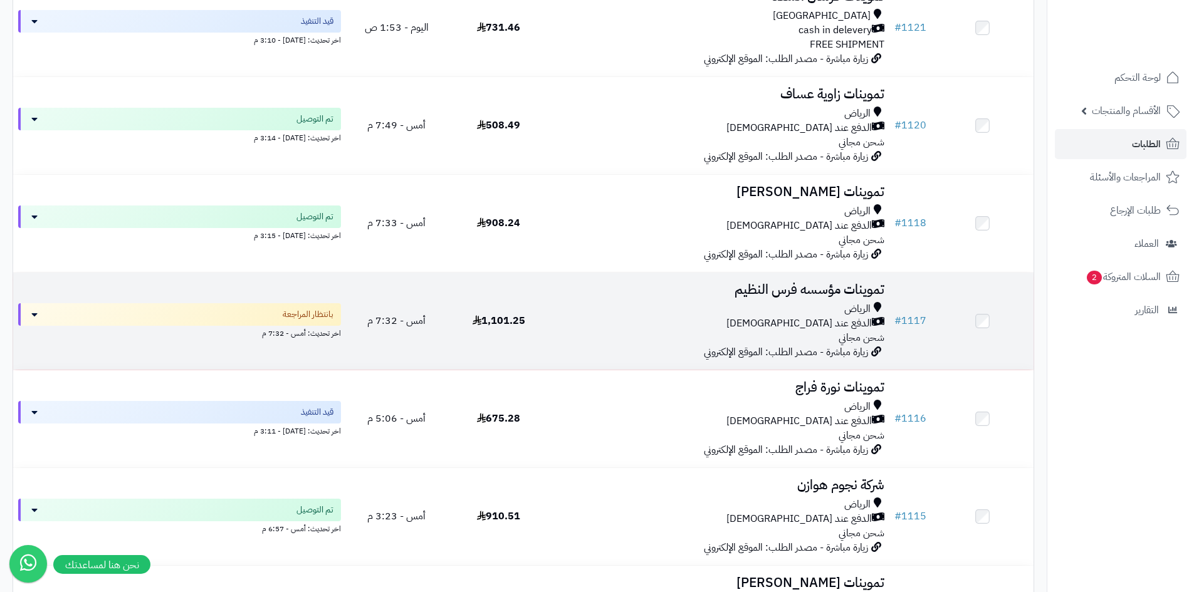
scroll to position [313, 0]
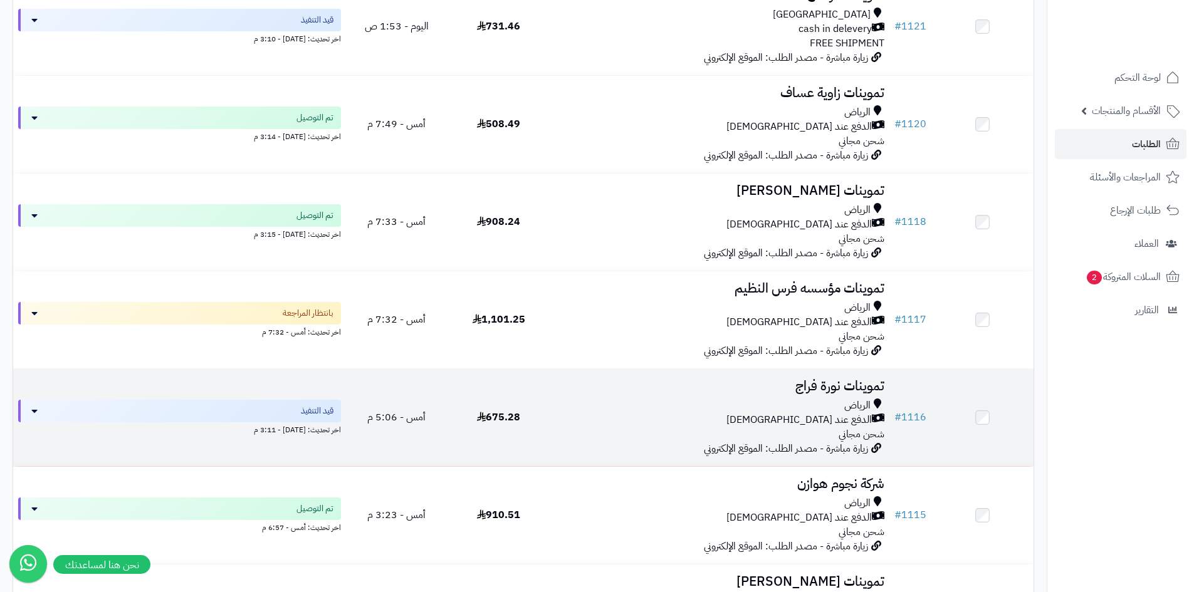
click at [598, 436] on div "الرياض الدفع عند الاستلام شحن مجاني" at bounding box center [720, 420] width 330 height 43
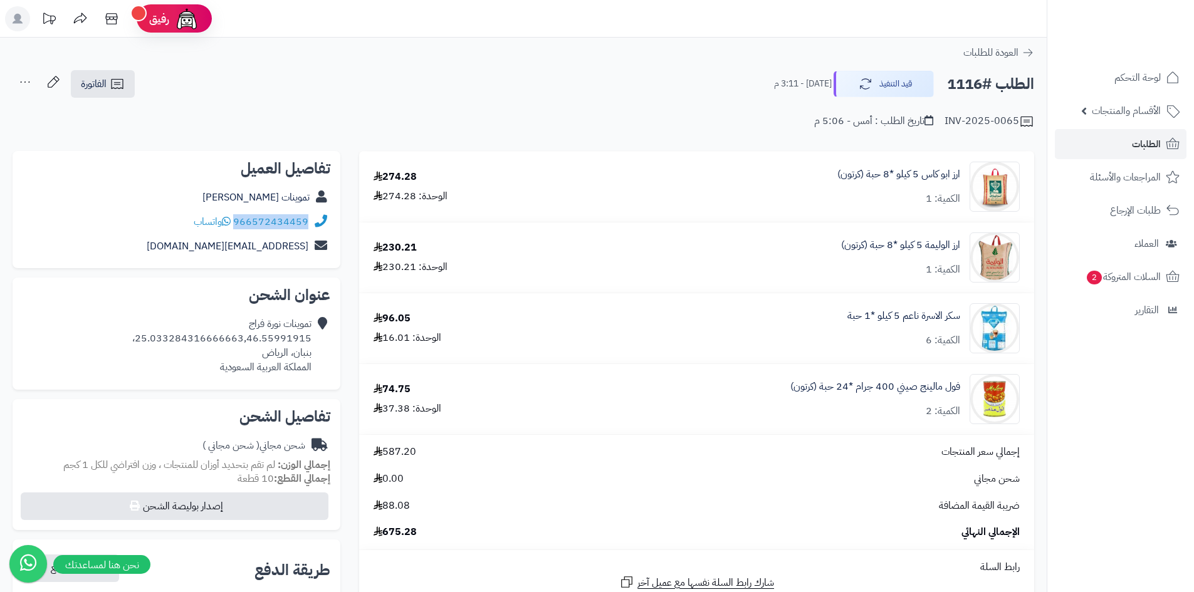
drag, startPoint x: 310, startPoint y: 221, endPoint x: 239, endPoint y: 222, distance: 71.4
click at [239, 222] on div "966572434459 واتساب" at bounding box center [177, 222] width 308 height 24
copy div "966572434459"
drag, startPoint x: 312, startPoint y: 338, endPoint x: 140, endPoint y: 336, distance: 171.7
click at [140, 336] on div "تموينات [PERSON_NAME] 25.033284316666663,46.55991915، بنبان، [PERSON_NAME] العر…" at bounding box center [177, 345] width 308 height 67
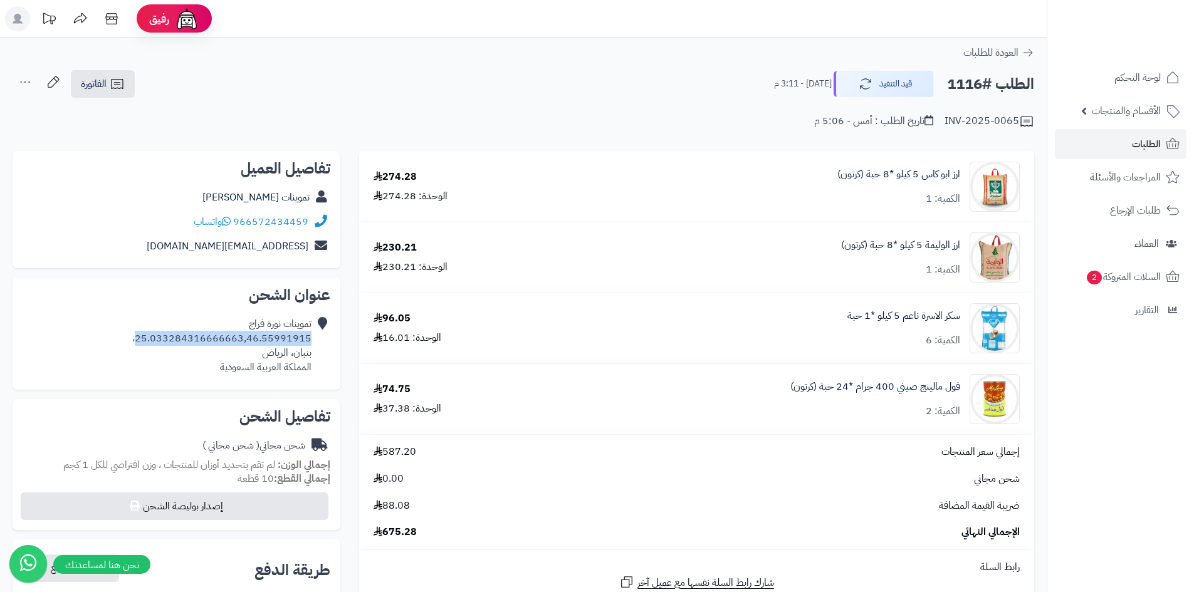
copy div "25.033284316666663,46.55991915"
click at [112, 85] on icon at bounding box center [117, 84] width 12 height 10
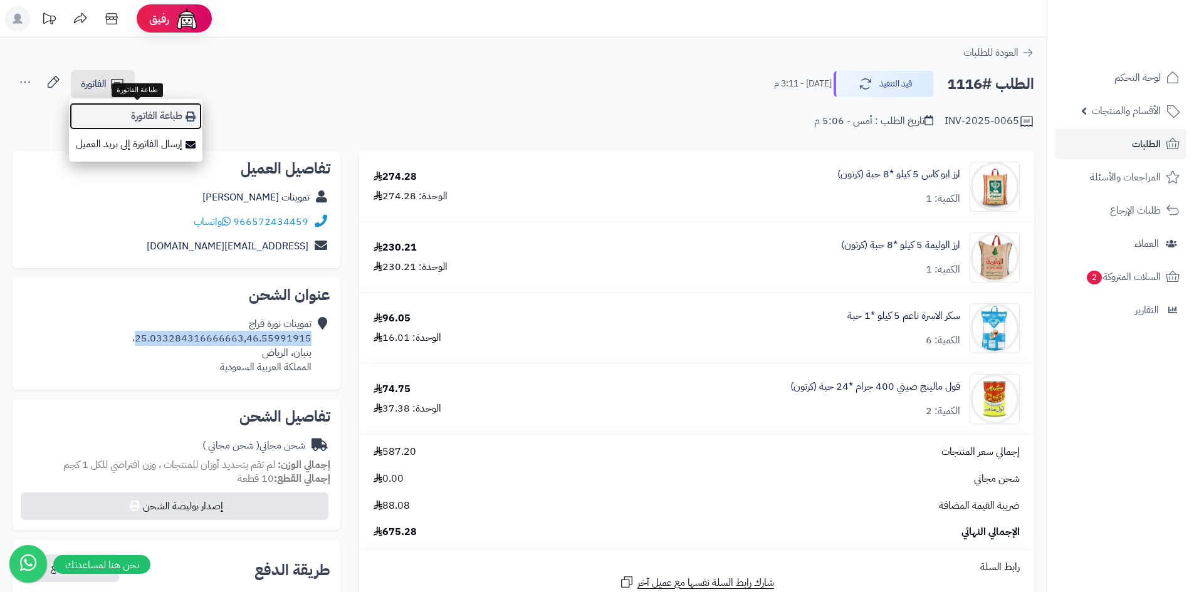
click at [173, 113] on link "طباعة الفاتورة" at bounding box center [135, 116] width 133 height 28
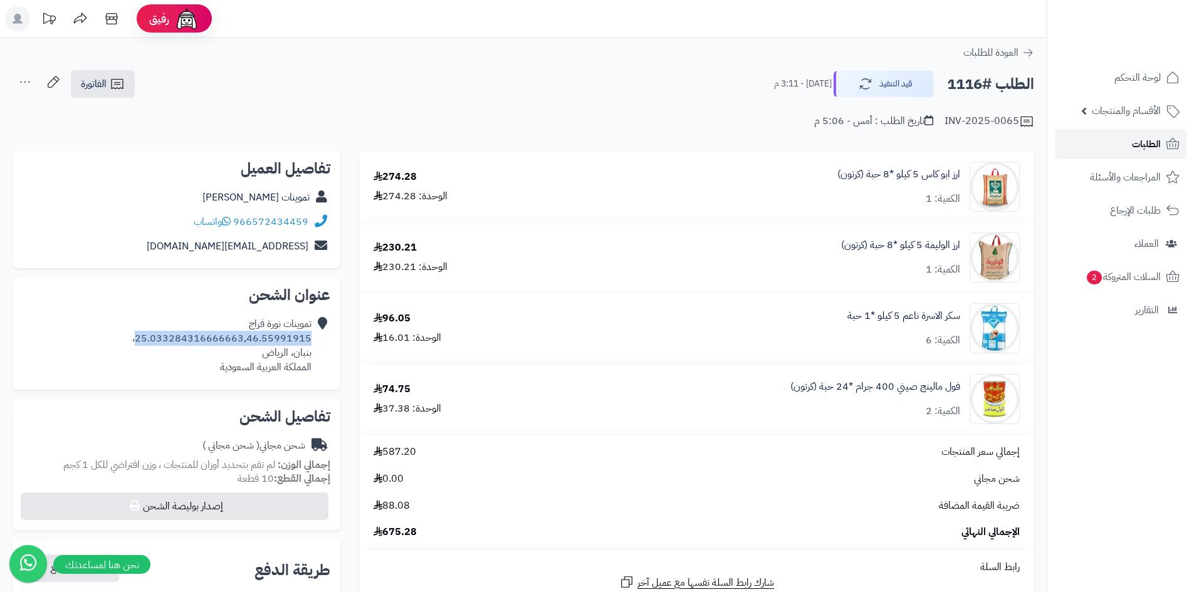
click at [1138, 140] on span "الطلبات" at bounding box center [1146, 144] width 29 height 18
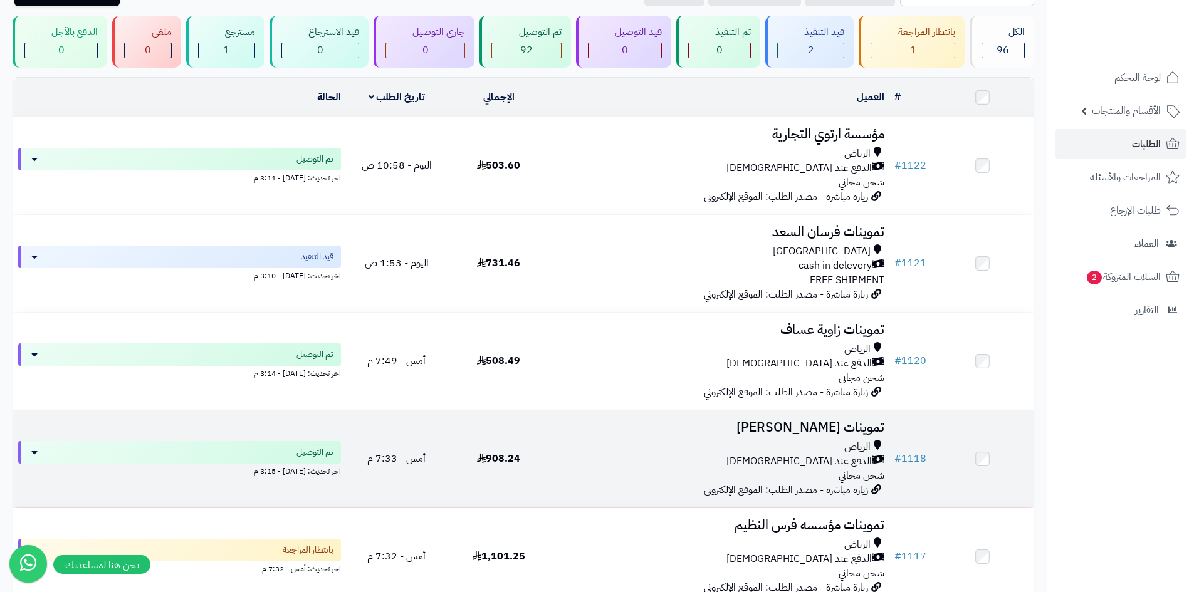
scroll to position [125, 0]
